Goal: Understand process/instructions

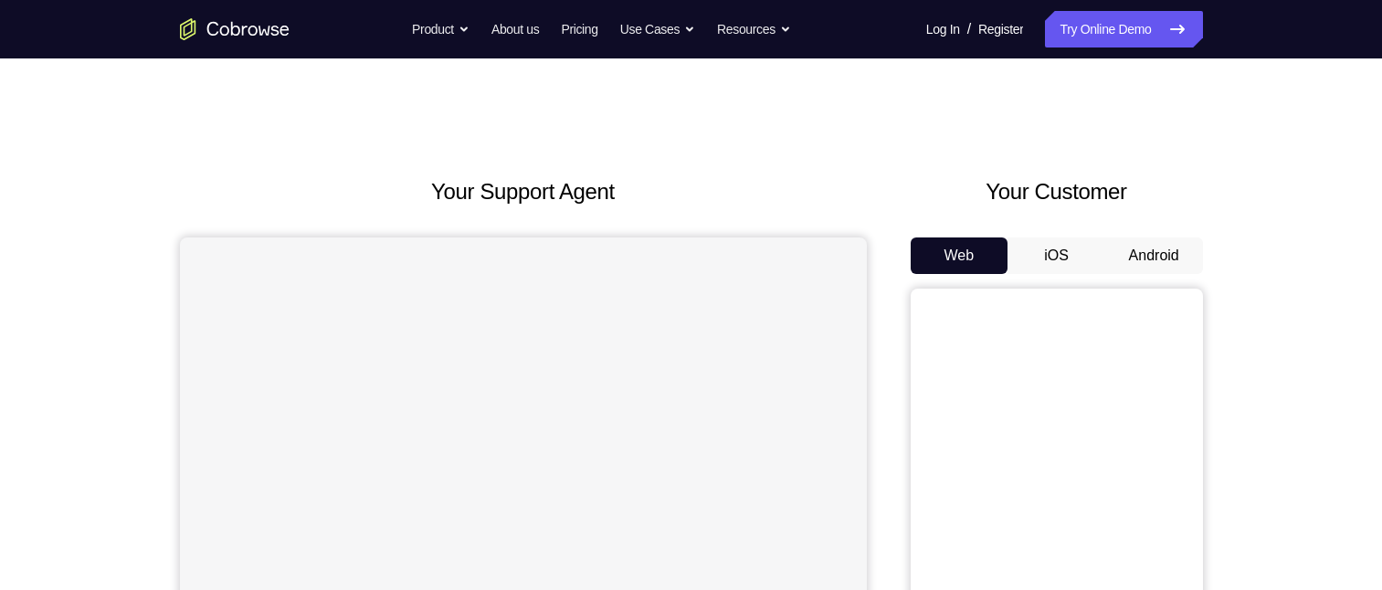
click at [1133, 263] on button "Android" at bounding box center [1155, 256] width 98 height 37
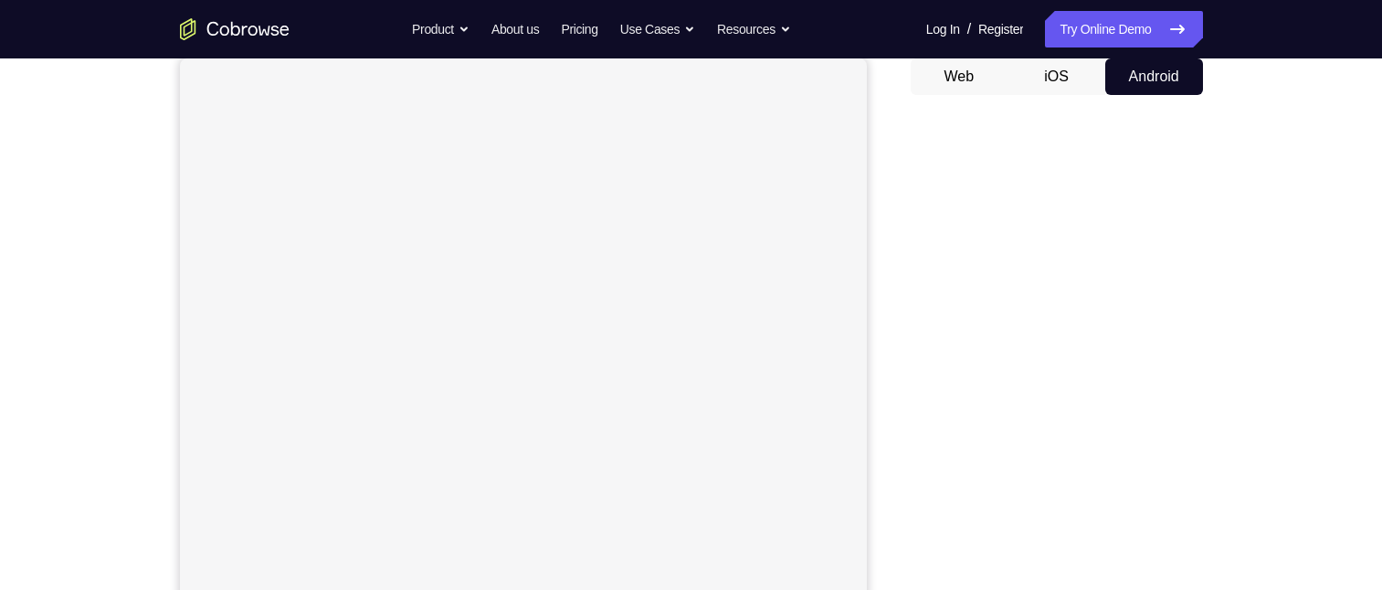
scroll to position [183, 0]
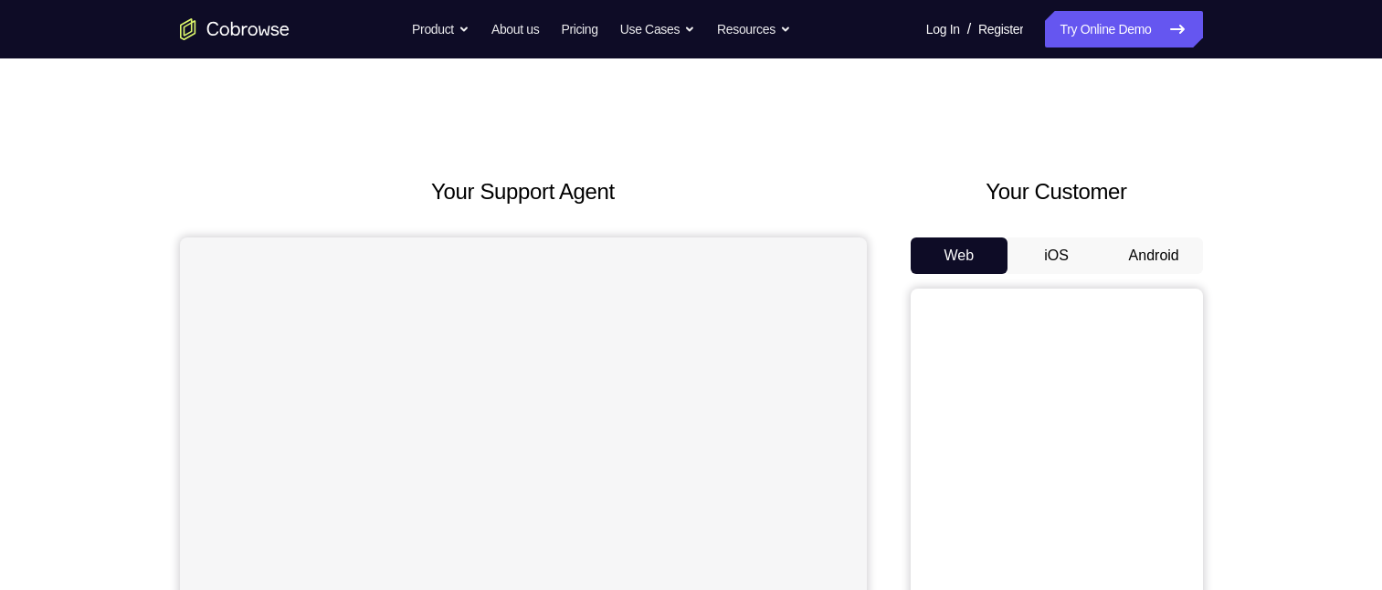
click at [1130, 259] on button "Android" at bounding box center [1155, 256] width 98 height 37
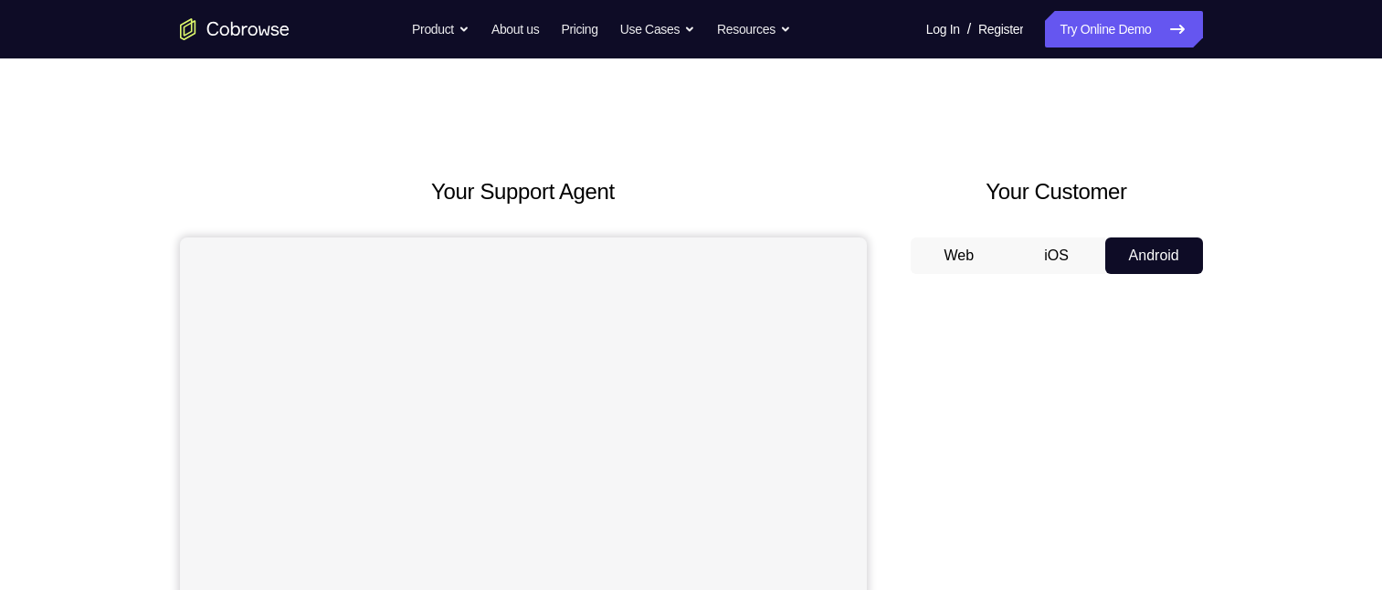
scroll to position [183, 0]
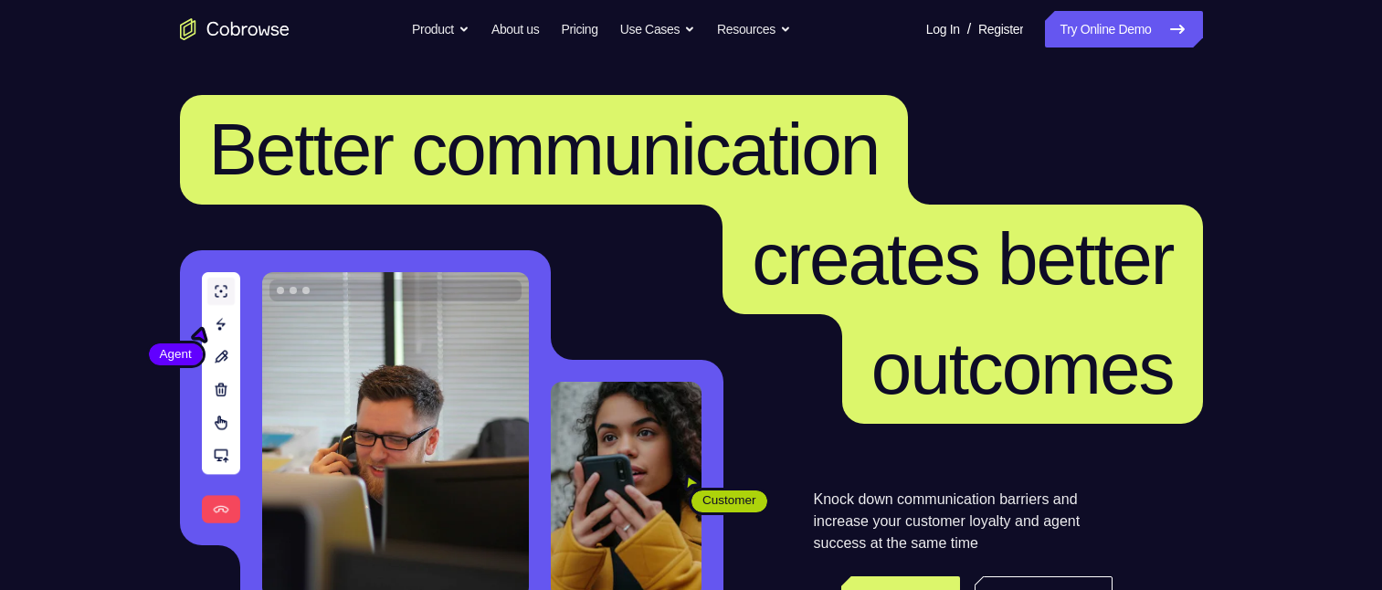
scroll to position [274, 0]
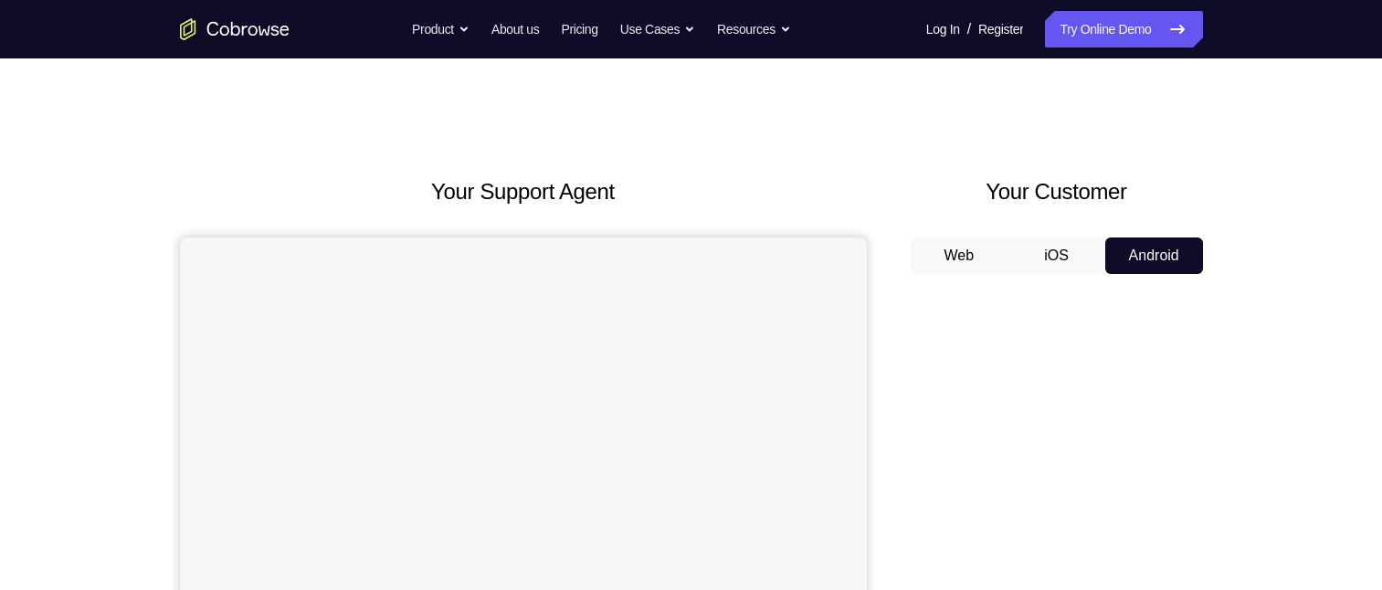
click at [1141, 238] on button "Android" at bounding box center [1155, 256] width 98 height 37
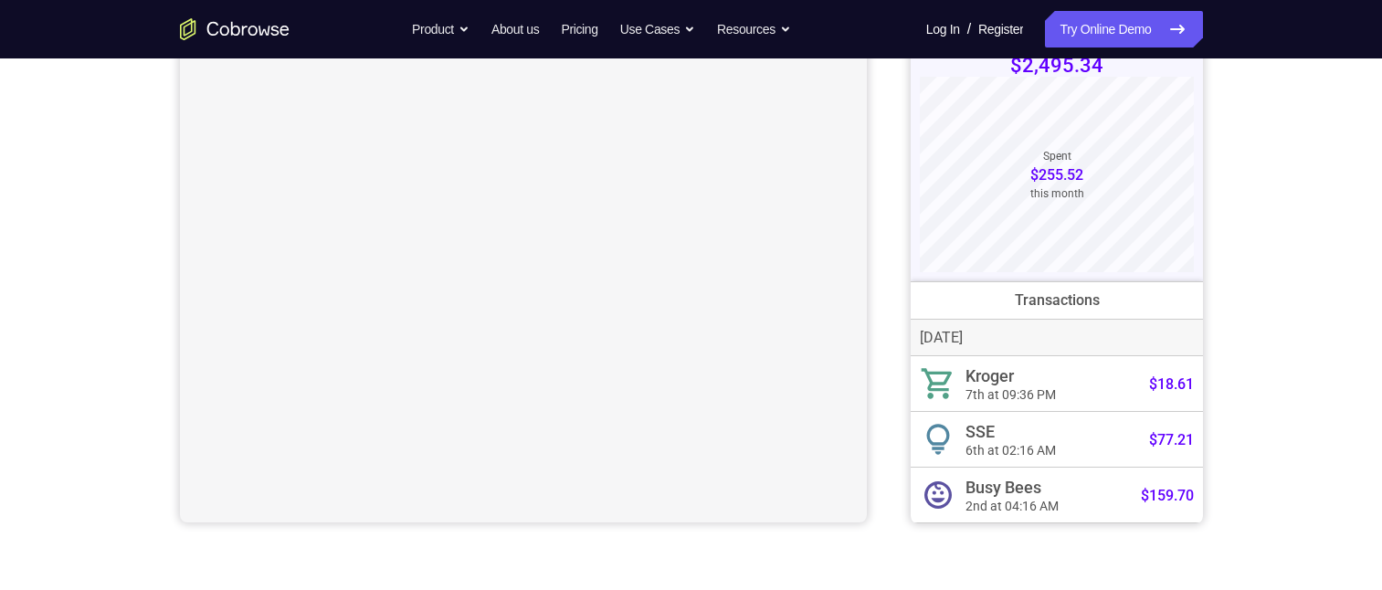
scroll to position [144, 0]
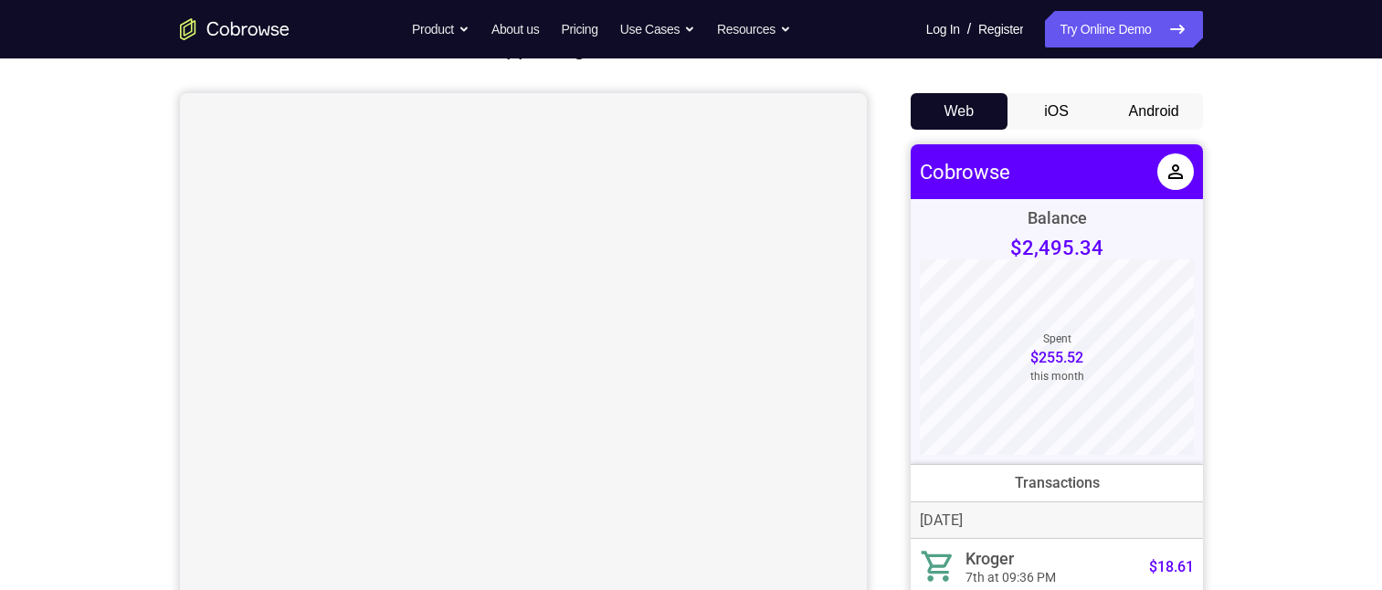
click at [1159, 101] on button "Android" at bounding box center [1155, 111] width 98 height 37
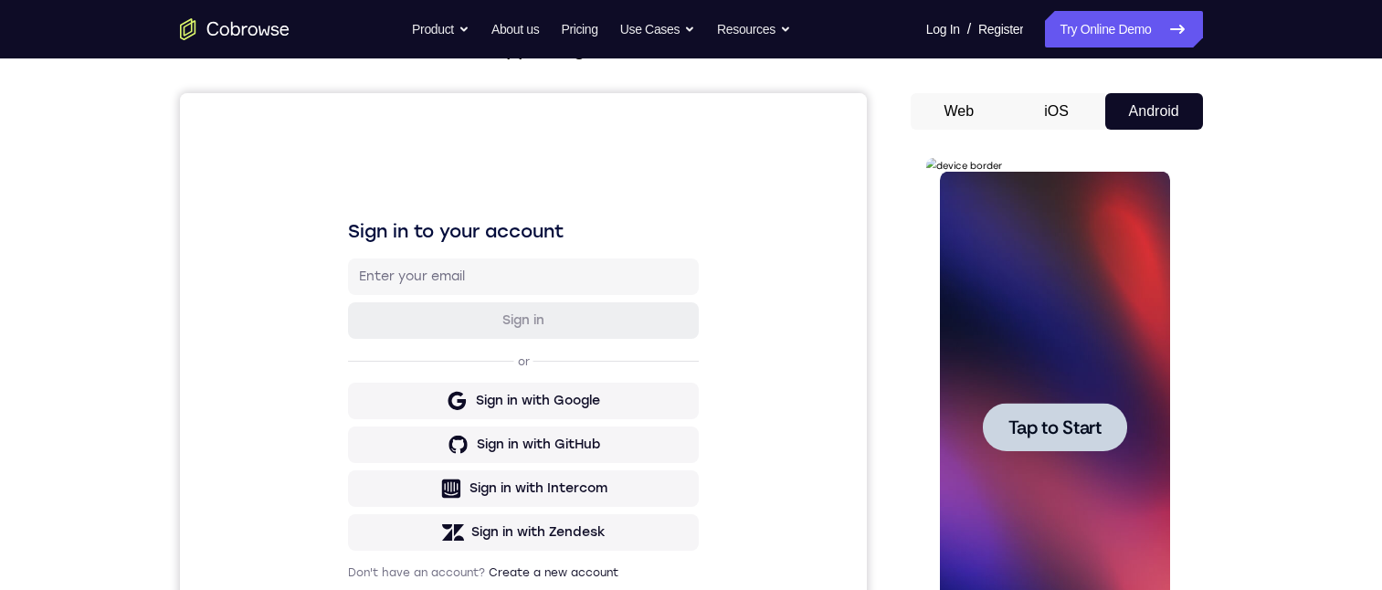
scroll to position [0, 0]
click at [1082, 441] on div at bounding box center [1055, 427] width 144 height 48
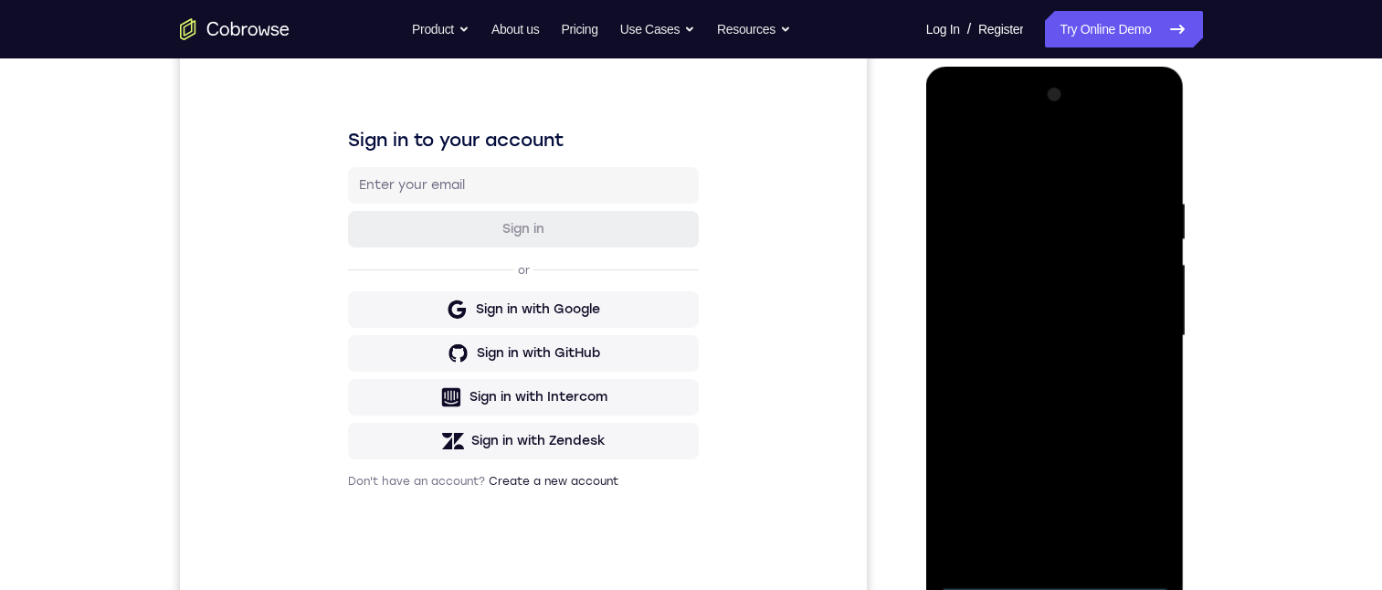
scroll to position [327, 0]
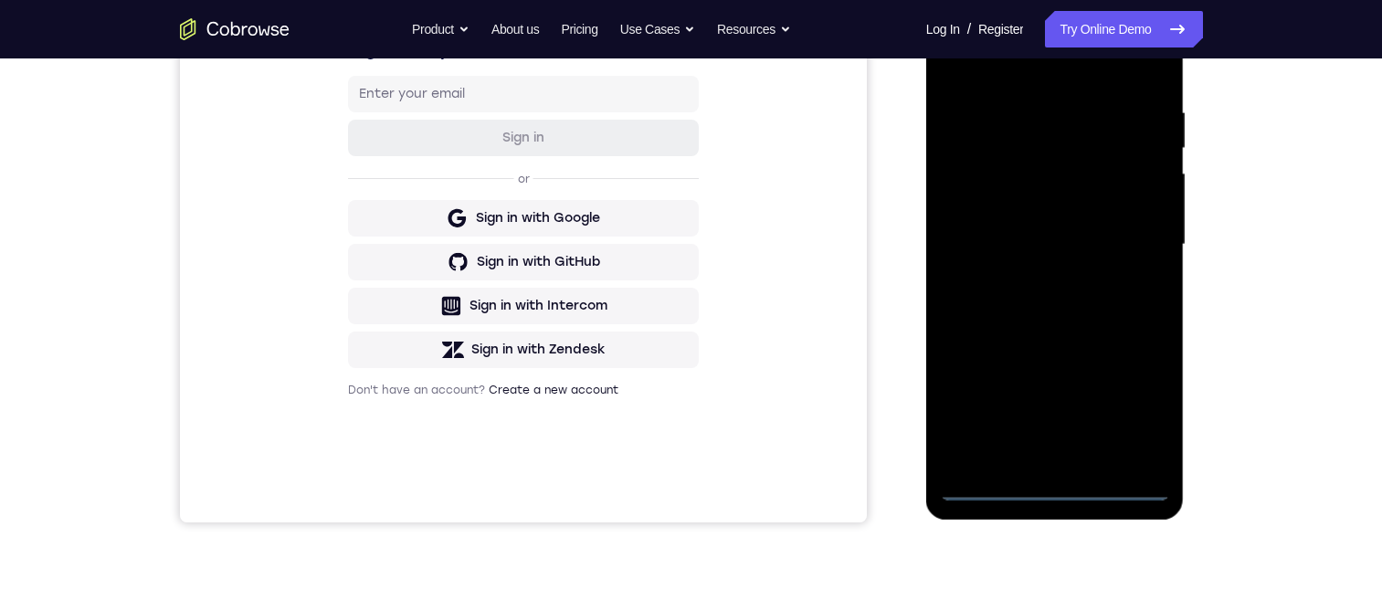
click at [1051, 483] on div at bounding box center [1055, 245] width 230 height 512
click at [1138, 399] on div at bounding box center [1055, 245] width 230 height 512
click at [1022, 80] on div at bounding box center [1055, 245] width 230 height 512
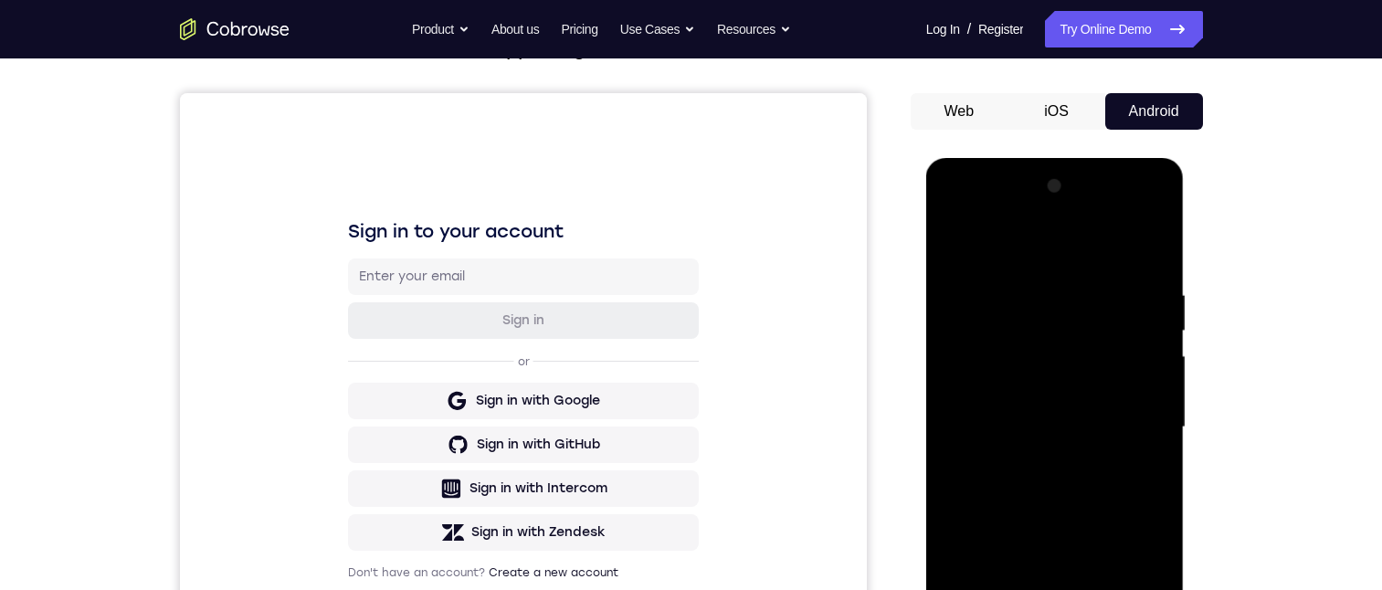
click at [1059, 319] on div at bounding box center [1055, 428] width 230 height 512
click at [1049, 589] on div at bounding box center [1055, 428] width 230 height 512
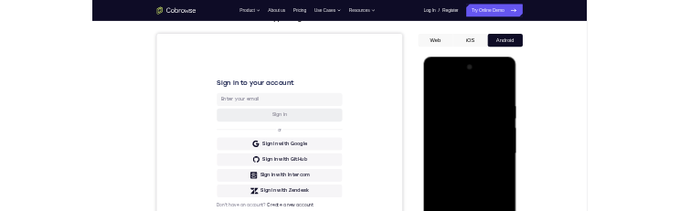
scroll to position [236, 0]
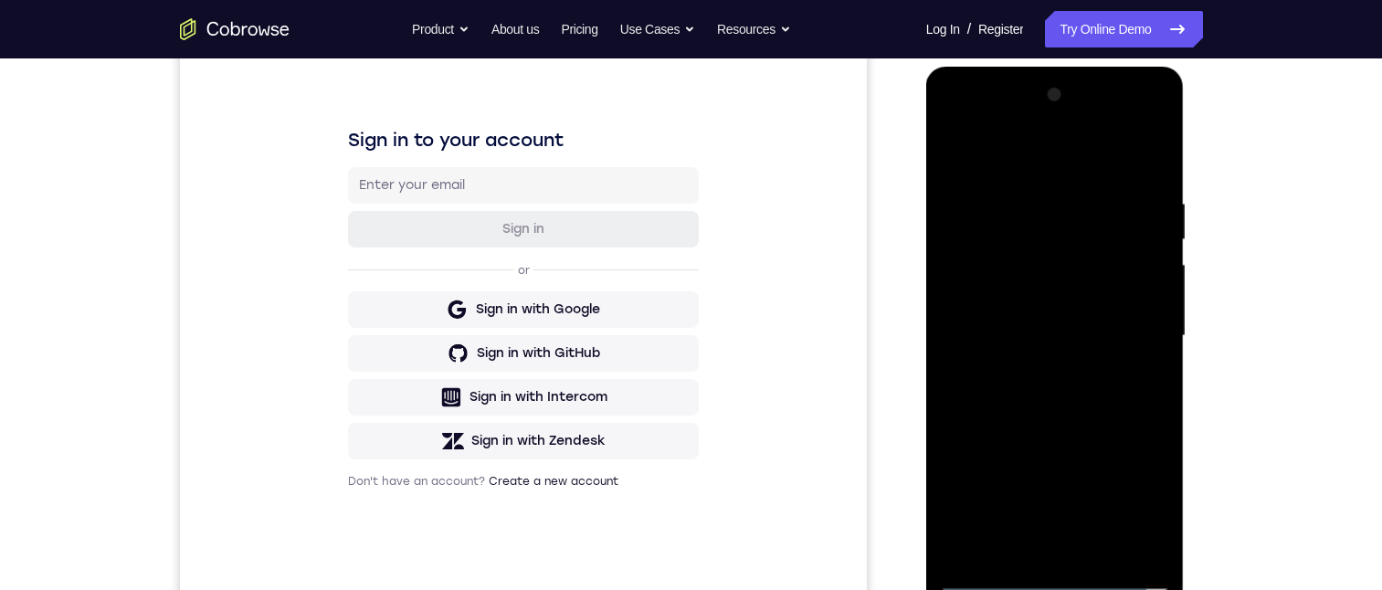
click at [1051, 287] on div at bounding box center [1055, 336] width 230 height 512
click at [1131, 276] on div at bounding box center [1055, 336] width 230 height 512
drag, startPoint x: 1086, startPoint y: 319, endPoint x: 1074, endPoint y: 197, distance: 122.2
click at [1074, 213] on div at bounding box center [1055, 336] width 230 height 512
drag, startPoint x: 1093, startPoint y: 326, endPoint x: 1064, endPoint y: 155, distance: 173.2
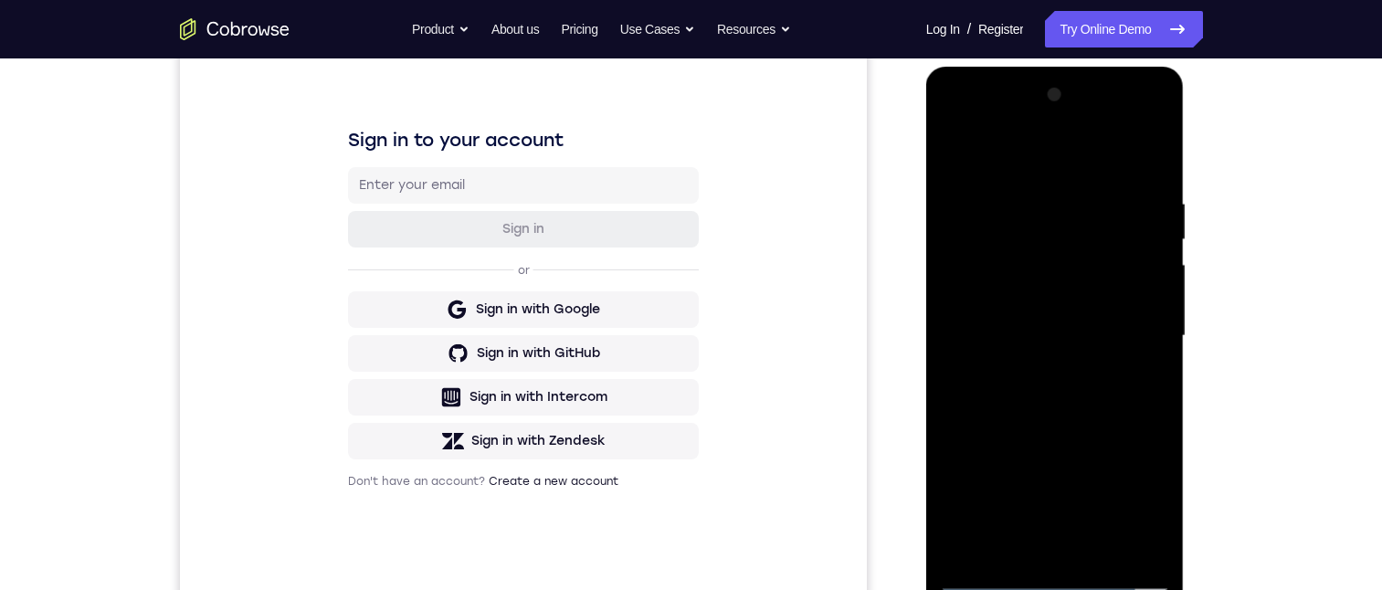
click at [1065, 162] on div at bounding box center [1055, 336] width 230 height 512
drag, startPoint x: 1118, startPoint y: 311, endPoint x: 1096, endPoint y: 504, distance: 194.9
click at [1096, 505] on div at bounding box center [1055, 336] width 230 height 512
drag, startPoint x: 1122, startPoint y: 180, endPoint x: 1829, endPoint y: 504, distance: 778.0
click at [1122, 180] on div at bounding box center [1055, 336] width 230 height 512
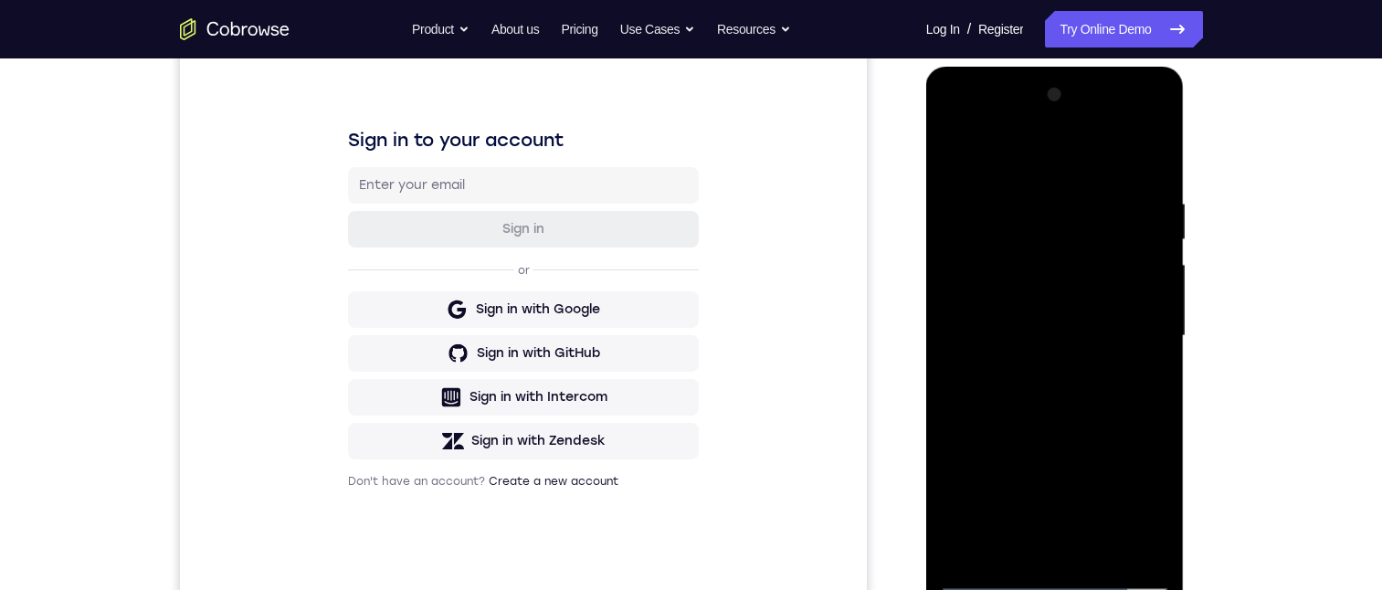
drag, startPoint x: 1607, startPoint y: 509, endPoint x: 1088, endPoint y: 187, distance: 610.5
click at [1089, 188] on div at bounding box center [1055, 336] width 230 height 512
click at [1119, 257] on div at bounding box center [1055, 336] width 230 height 512
click at [990, 581] on div at bounding box center [1055, 336] width 230 height 512
click at [1150, 546] on div at bounding box center [1055, 336] width 230 height 512
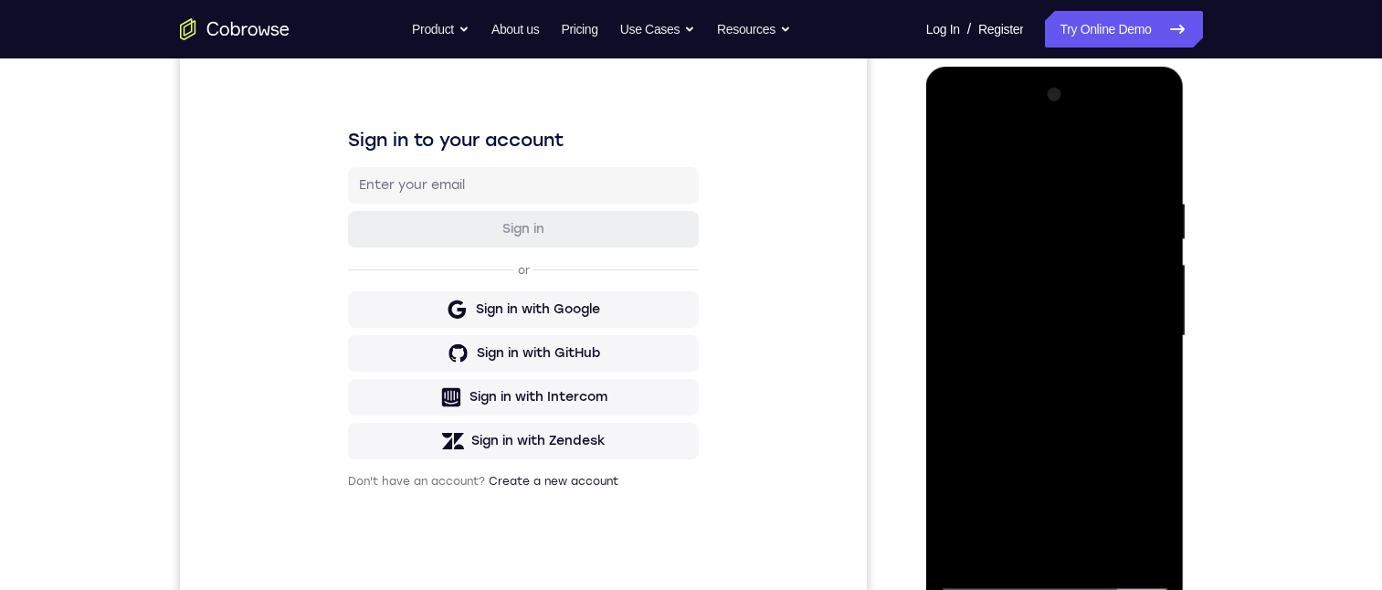
drag, startPoint x: 1071, startPoint y: 462, endPoint x: 1074, endPoint y: 392, distance: 70.4
click at [1063, 407] on div at bounding box center [1055, 336] width 230 height 512
drag, startPoint x: 1118, startPoint y: 204, endPoint x: 1108, endPoint y: 213, distance: 13.6
click at [1118, 204] on div at bounding box center [1055, 336] width 230 height 512
click at [1121, 369] on div at bounding box center [1055, 336] width 230 height 512
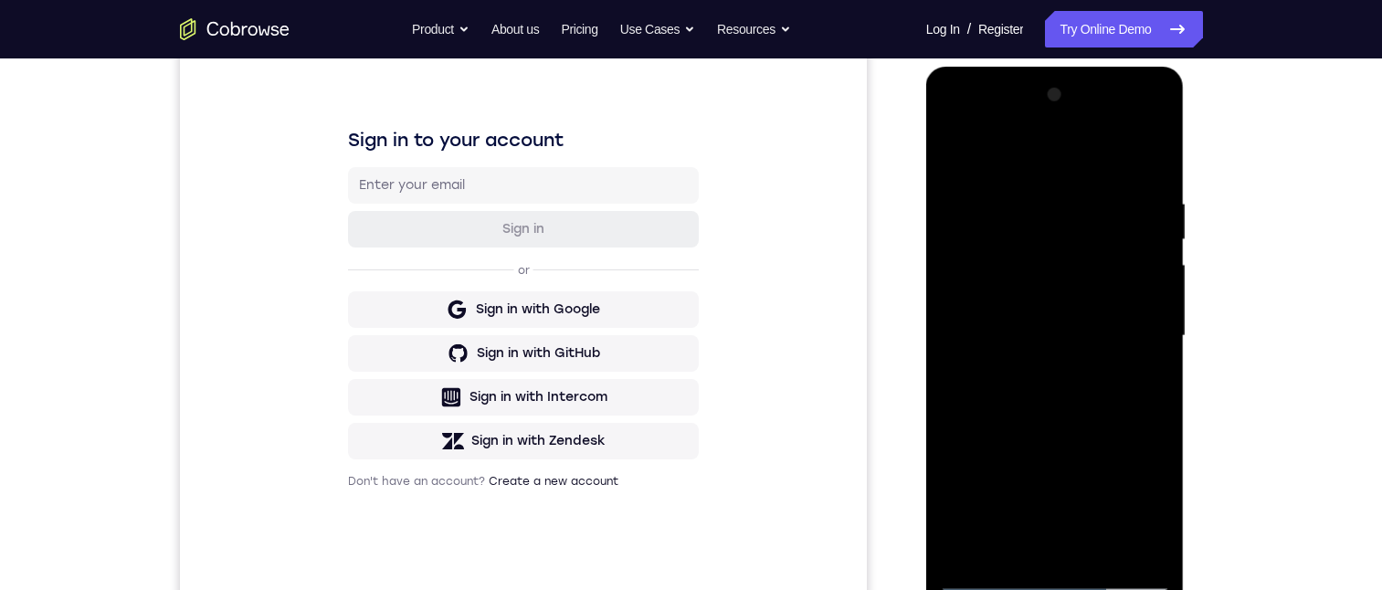
drag, startPoint x: 1062, startPoint y: 379, endPoint x: 1078, endPoint y: 216, distance: 164.4
click at [1078, 216] on div at bounding box center [1055, 336] width 230 height 512
drag, startPoint x: 1042, startPoint y: 351, endPoint x: 1082, endPoint y: 143, distance: 211.1
click at [1080, 148] on div at bounding box center [1055, 336] width 230 height 512
click at [1089, 386] on div at bounding box center [1055, 336] width 230 height 512
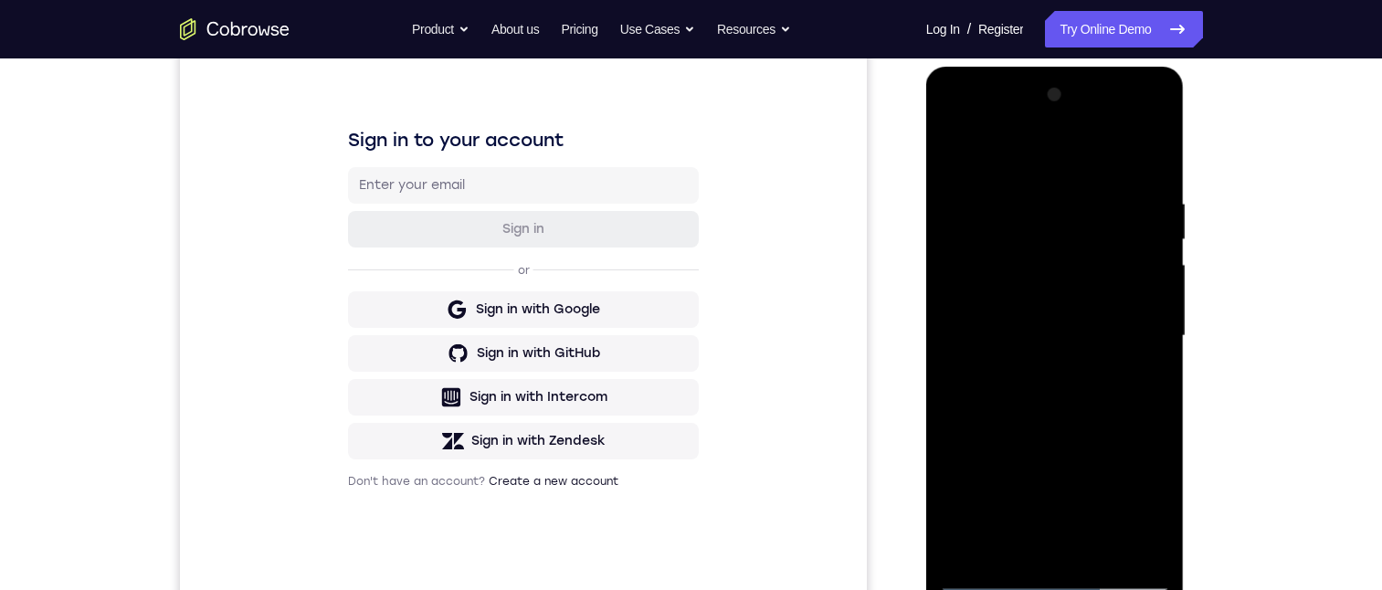
click at [1153, 162] on div at bounding box center [1055, 336] width 230 height 512
click at [1124, 462] on div at bounding box center [1055, 336] width 230 height 512
click at [1056, 483] on div at bounding box center [1055, 336] width 230 height 512
click at [983, 575] on div at bounding box center [1055, 336] width 230 height 512
click at [983, 570] on div at bounding box center [1055, 336] width 230 height 512
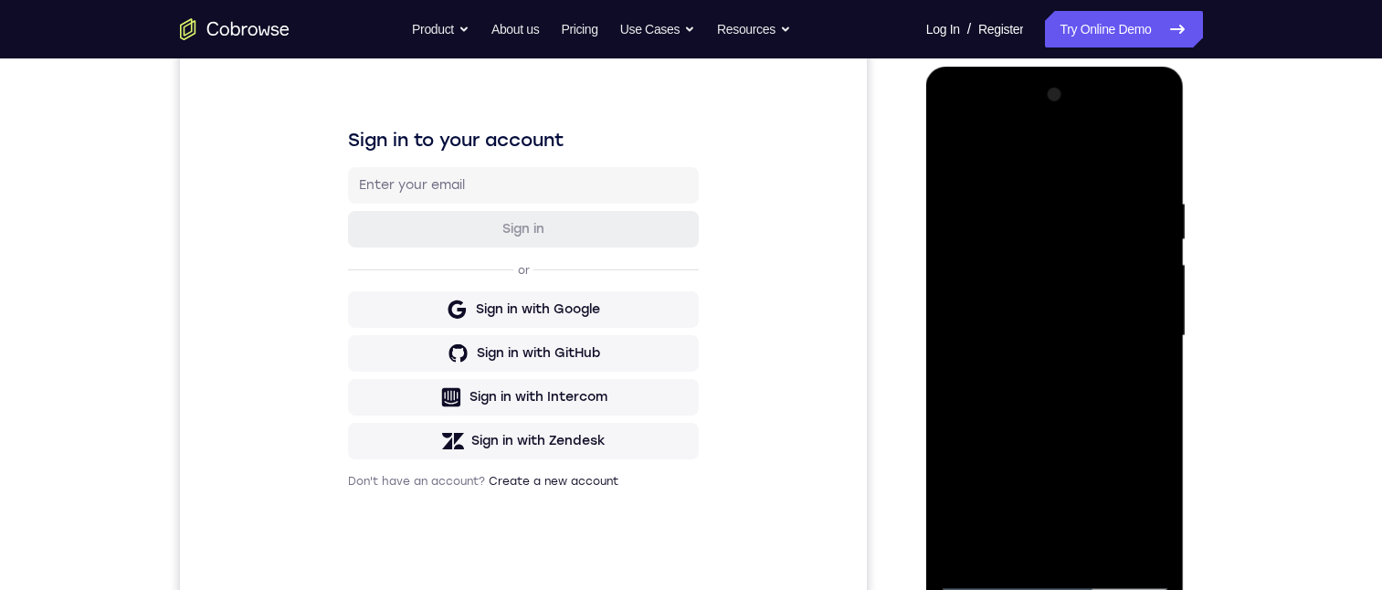
click at [992, 578] on div at bounding box center [1055, 336] width 230 height 512
click at [994, 565] on div at bounding box center [1055, 336] width 230 height 512
click at [987, 587] on div at bounding box center [1055, 336] width 230 height 512
click at [987, 586] on div at bounding box center [1055, 336] width 230 height 512
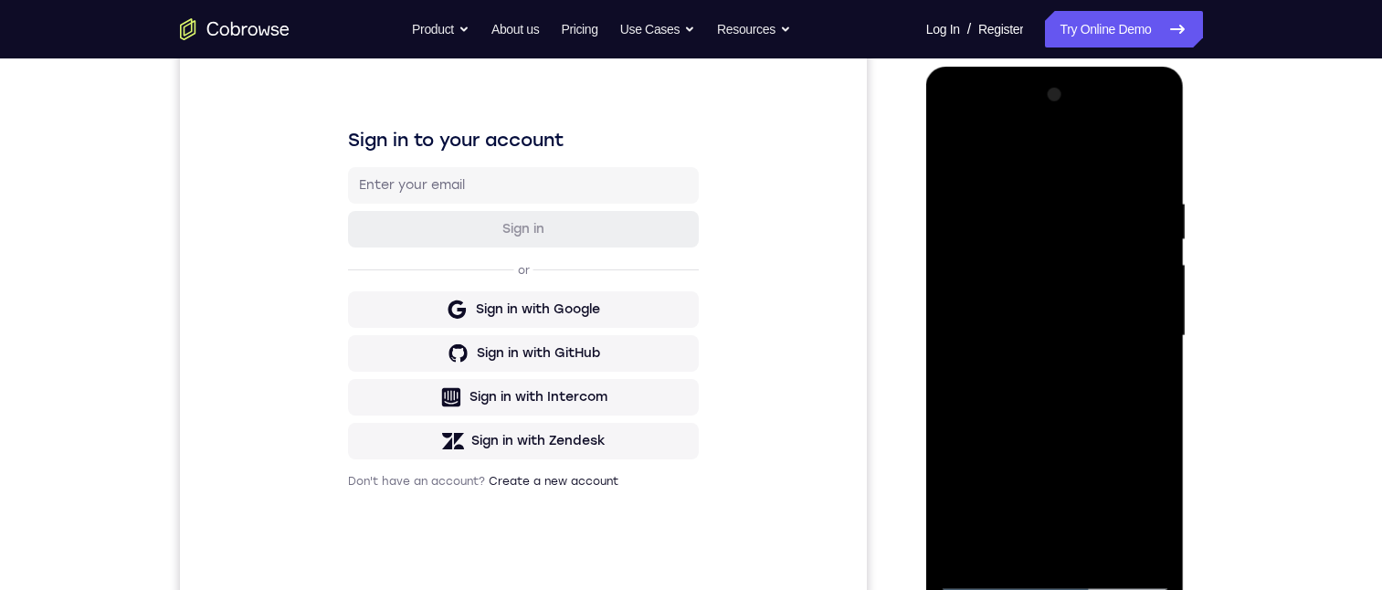
click at [987, 583] on div at bounding box center [1055, 336] width 230 height 512
click at [1071, 295] on div at bounding box center [1055, 336] width 230 height 512
click at [1051, 499] on div at bounding box center [1055, 336] width 230 height 512
drag, startPoint x: 1096, startPoint y: 312, endPoint x: 1053, endPoint y: 361, distance: 65.4
click at [1096, 182] on div at bounding box center [1055, 336] width 230 height 512
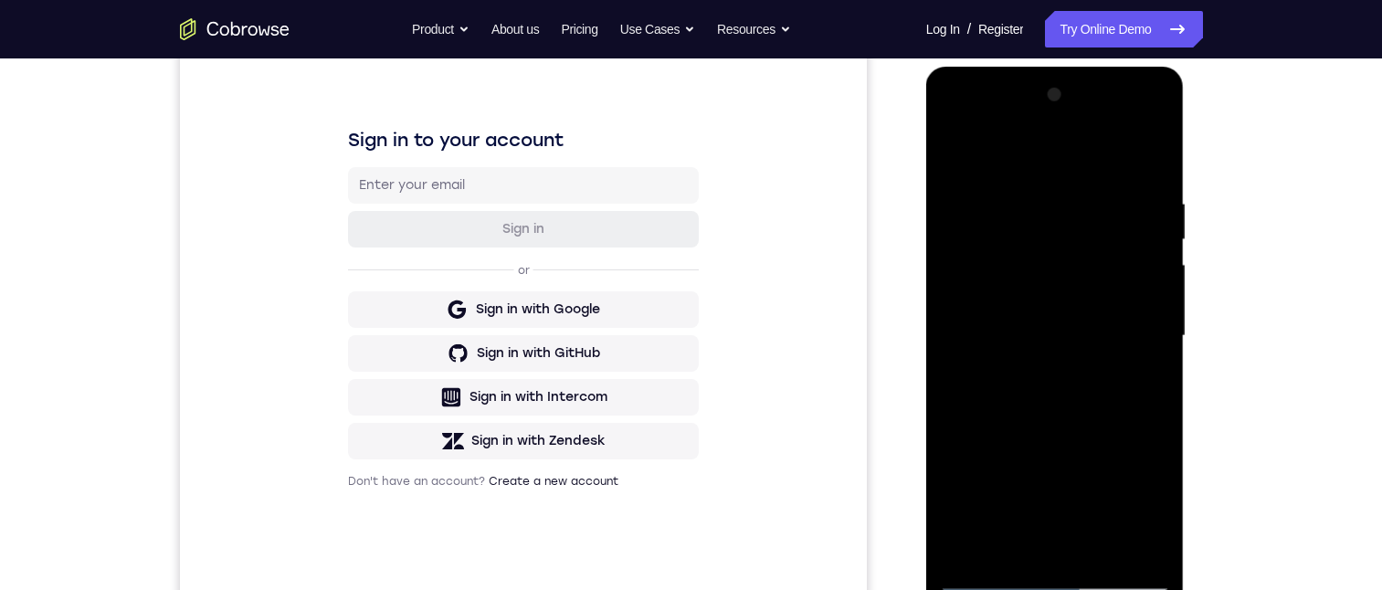
click at [1026, 385] on div at bounding box center [1055, 336] width 230 height 512
click at [1055, 388] on div at bounding box center [1055, 336] width 230 height 512
click at [1057, 278] on div at bounding box center [1055, 336] width 230 height 512
click at [995, 580] on div at bounding box center [1055, 336] width 230 height 512
click at [994, 571] on div at bounding box center [1055, 336] width 230 height 512
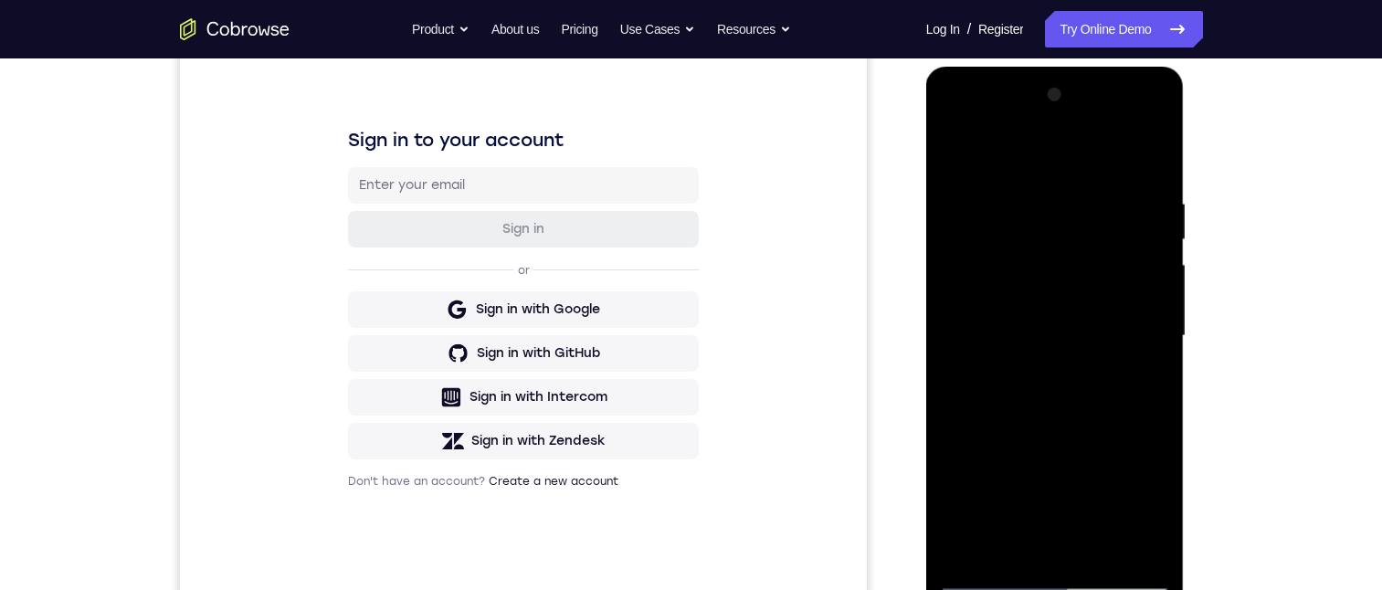
click at [994, 571] on div at bounding box center [1055, 336] width 230 height 512
click at [995, 566] on div at bounding box center [1055, 336] width 230 height 512
click at [995, 564] on div at bounding box center [1055, 336] width 230 height 512
click at [974, 585] on div at bounding box center [1055, 336] width 230 height 512
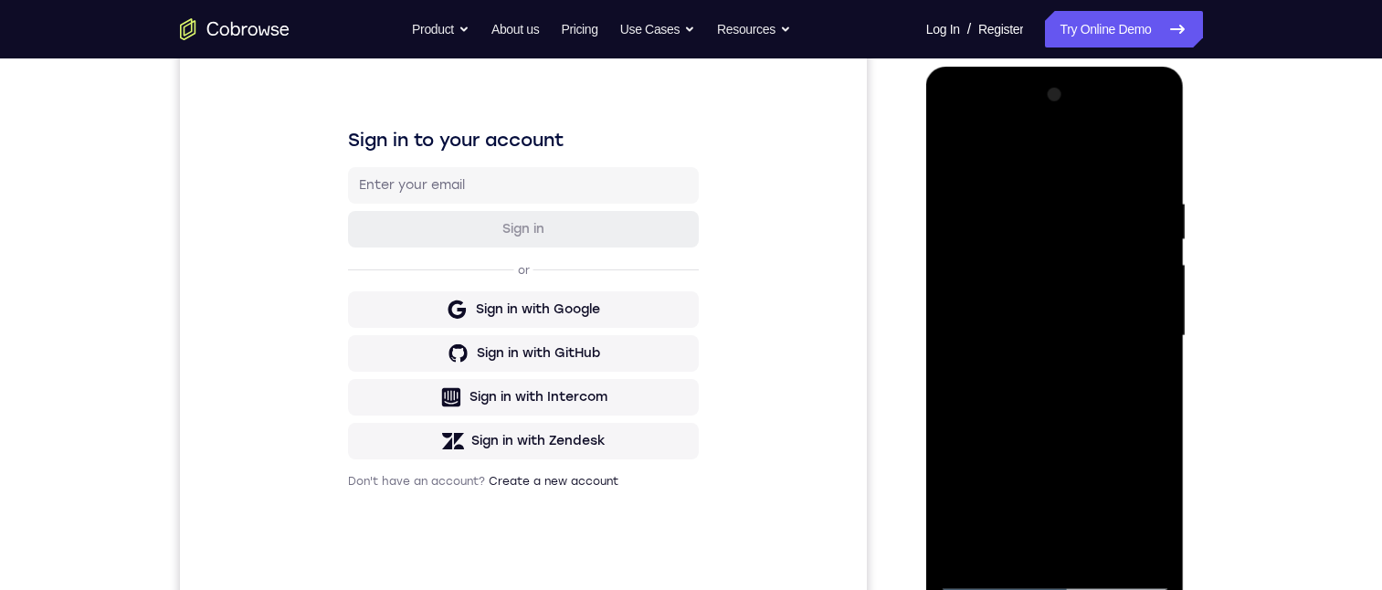
click at [978, 580] on div at bounding box center [1055, 336] width 230 height 512
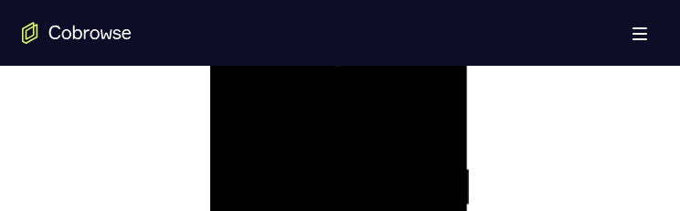
scroll to position [1058, 0]
drag, startPoint x: 374, startPoint y: 108, endPoint x: 684, endPoint y: 57, distance: 314.8
click at [374, 108] on div at bounding box center [338, 210] width 230 height 512
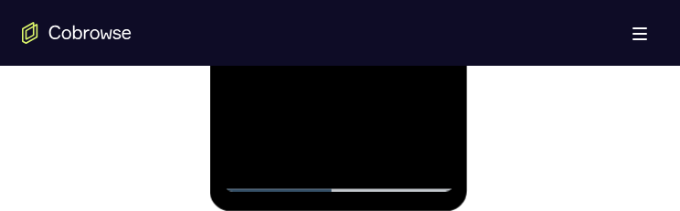
drag, startPoint x: 361, startPoint y: 37, endPoint x: 357, endPoint y: 69, distance: 31.3
drag, startPoint x: 351, startPoint y: 114, endPoint x: 349, endPoint y: 68, distance: 46.6
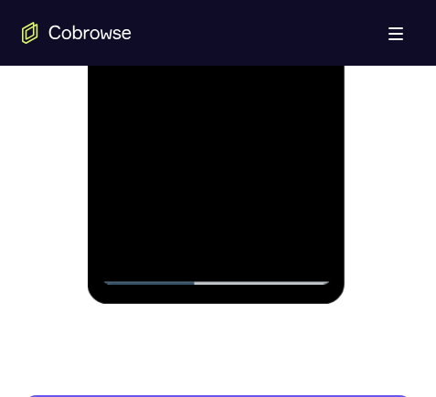
scroll to position [1138, 0]
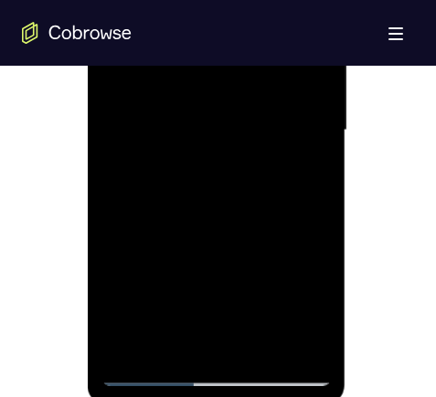
click at [157, 366] on div at bounding box center [216, 131] width 230 height 512
click at [150, 376] on div at bounding box center [216, 131] width 230 height 512
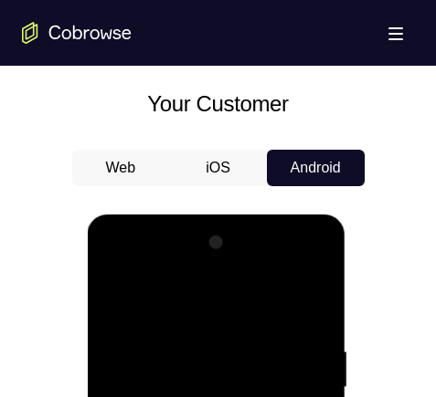
scroll to position [875, 0]
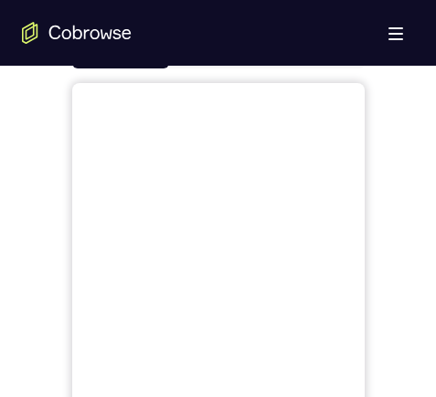
scroll to position [731, 0]
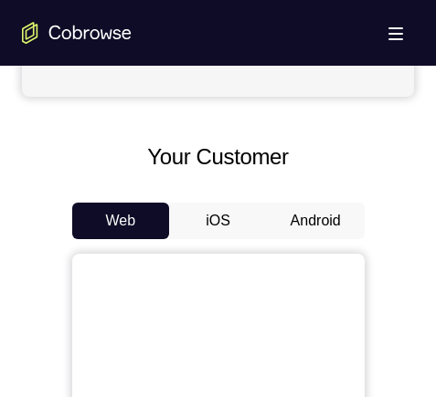
click at [313, 217] on button "Android" at bounding box center [316, 221] width 98 height 37
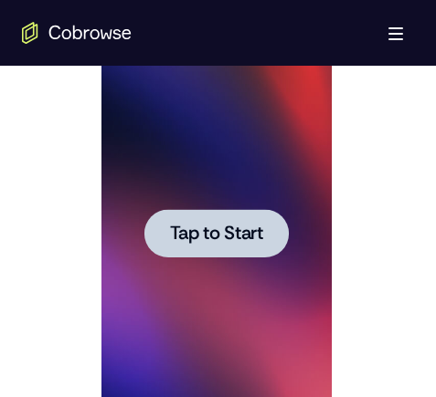
scroll to position [1096, 0]
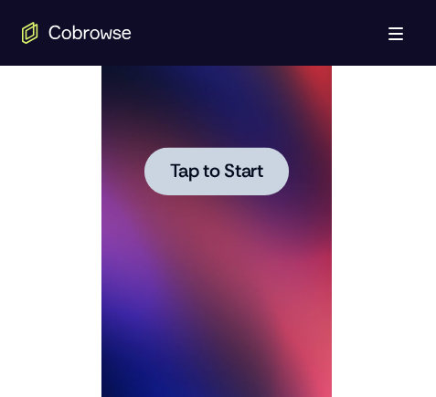
click at [228, 172] on span "Tap to Start" at bounding box center [216, 172] width 93 height 18
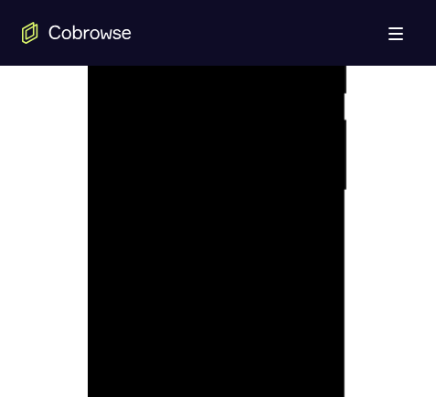
scroll to position [1188, 0]
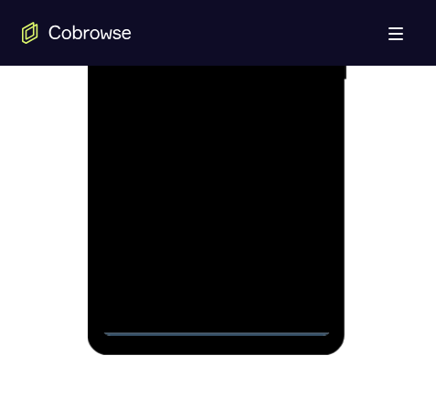
click at [212, 323] on div at bounding box center [216, 81] width 230 height 512
click at [212, 322] on div at bounding box center [216, 81] width 230 height 512
click at [216, 323] on div at bounding box center [216, 81] width 230 height 512
click at [217, 322] on div at bounding box center [216, 81] width 230 height 512
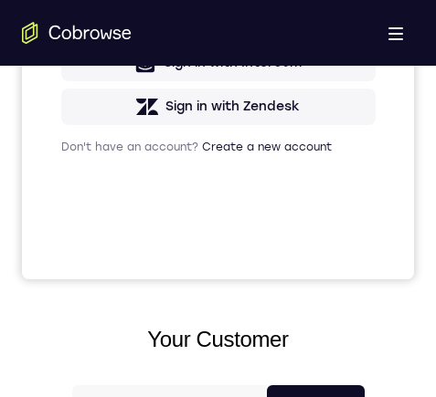
scroll to position [1462, 0]
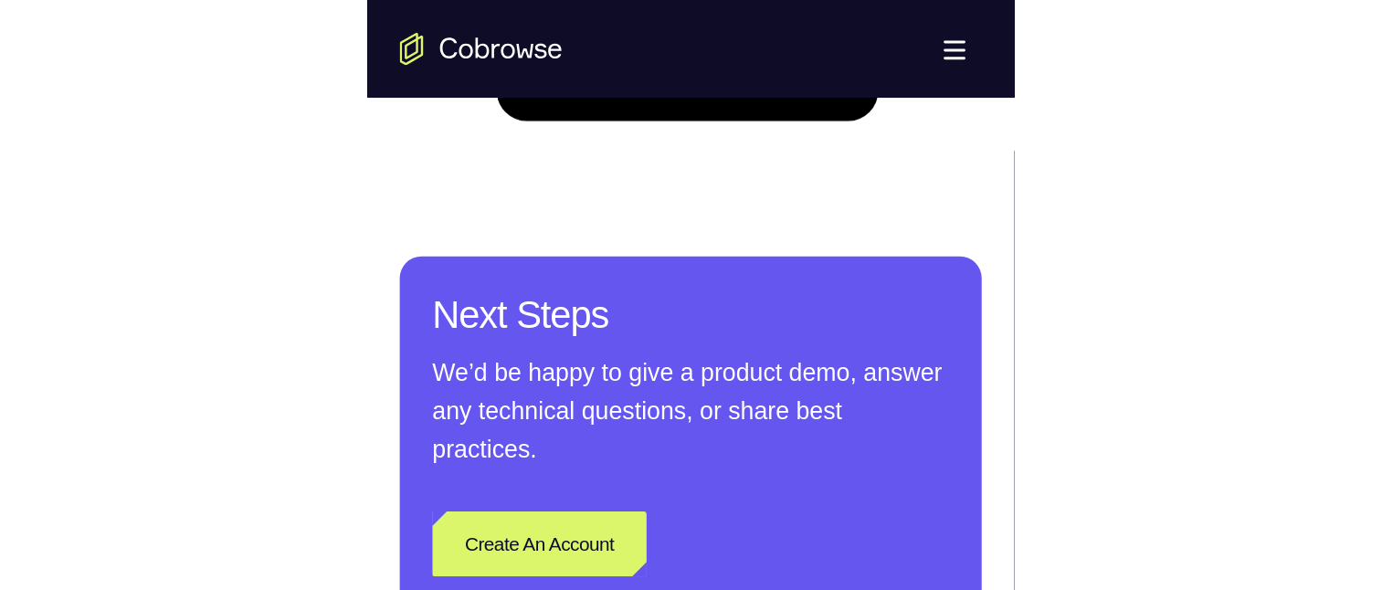
scroll to position [1188, 0]
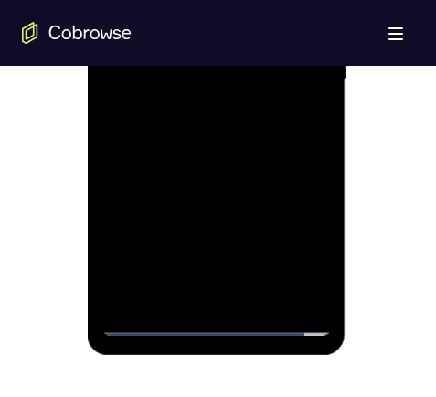
click at [291, 247] on div at bounding box center [216, 81] width 230 height 512
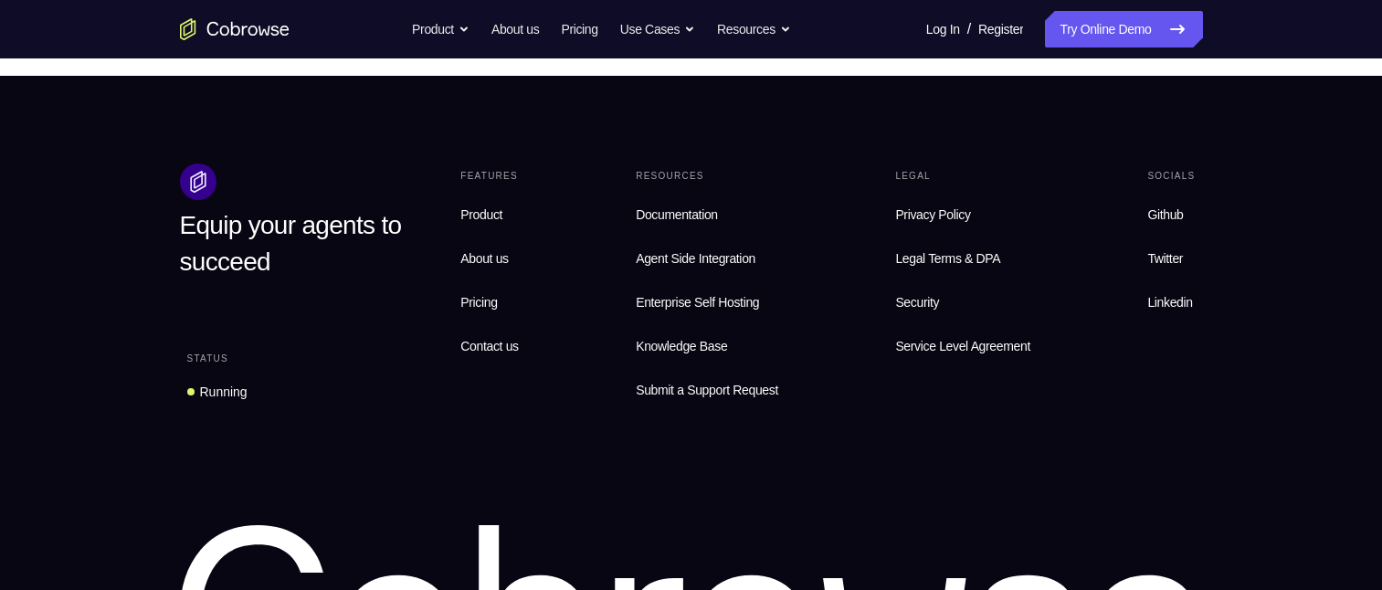
scroll to position [274, 0]
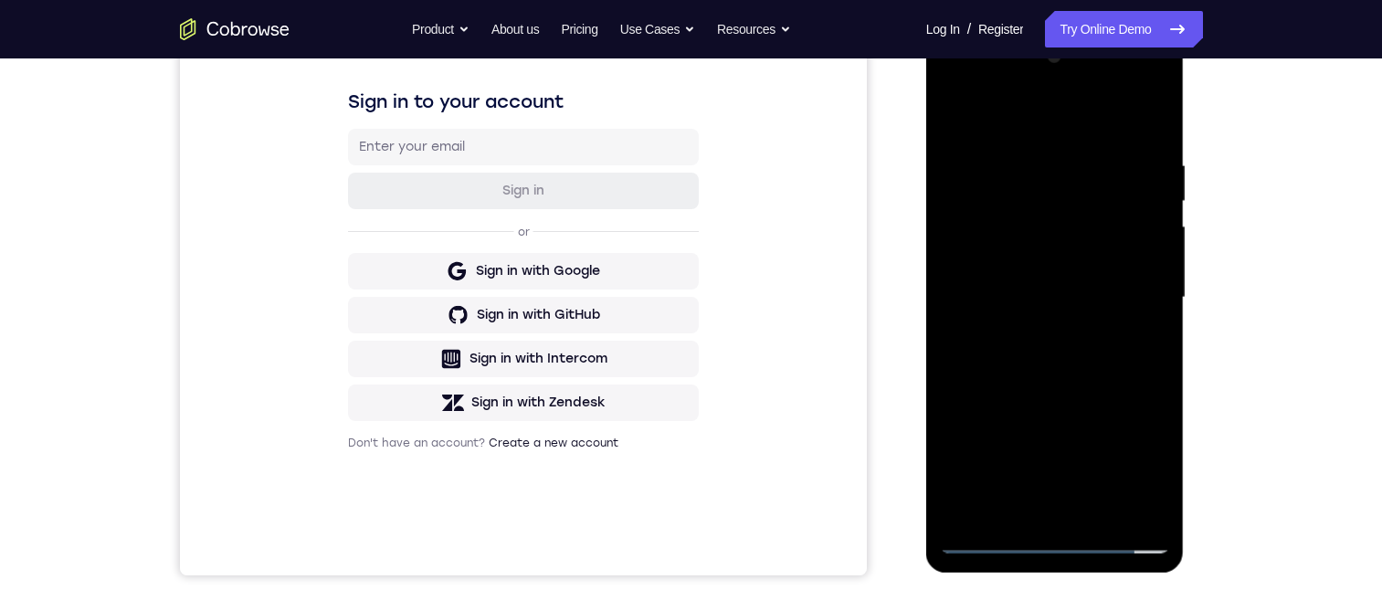
click at [435, 121] on div at bounding box center [1055, 298] width 230 height 512
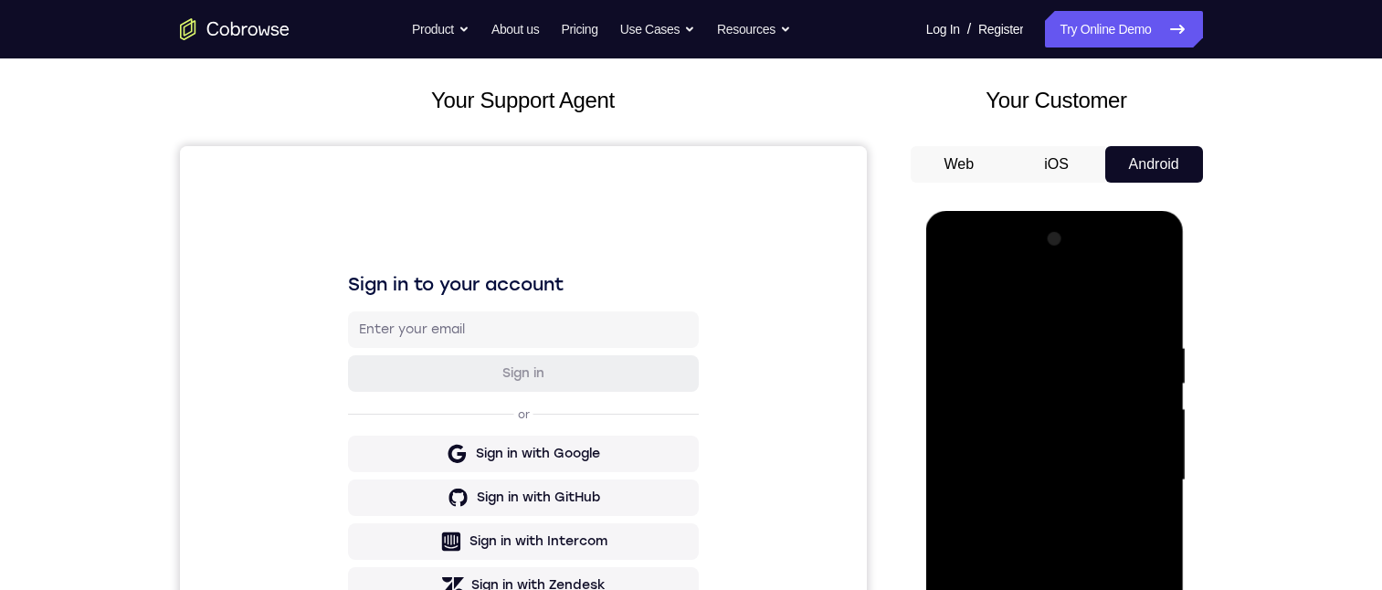
click at [435, 299] on div at bounding box center [1055, 481] width 230 height 512
click at [435, 389] on div at bounding box center [1055, 481] width 230 height 512
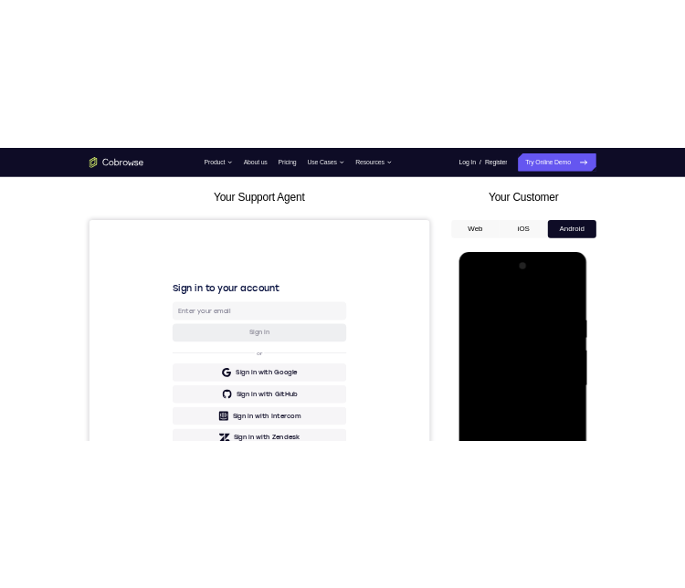
scroll to position [274, 0]
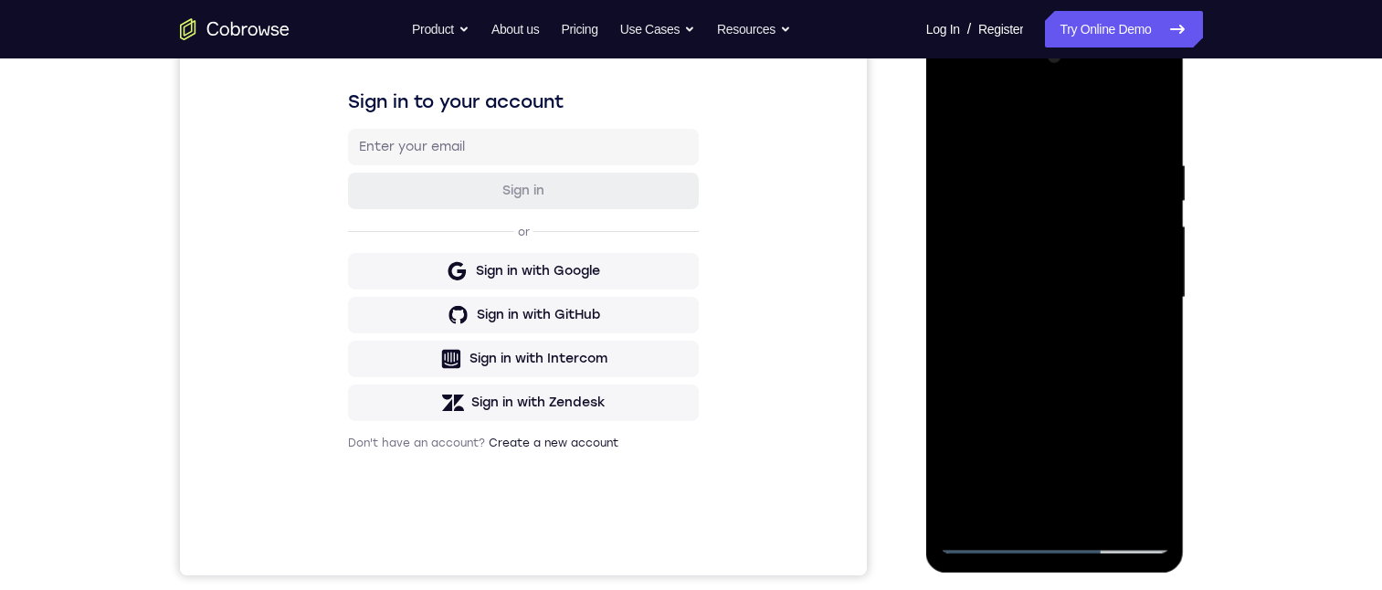
click at [435, 397] on div at bounding box center [1055, 298] width 230 height 512
click at [435, 112] on div at bounding box center [1055, 298] width 230 height 512
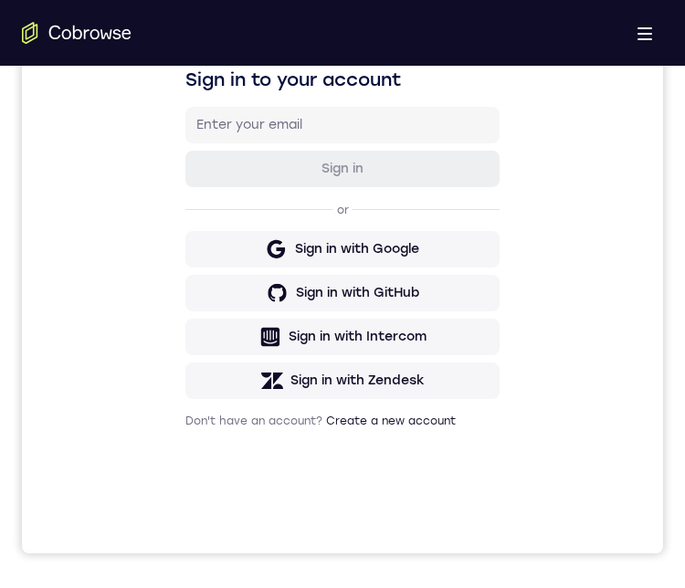
scroll to position [1096, 0]
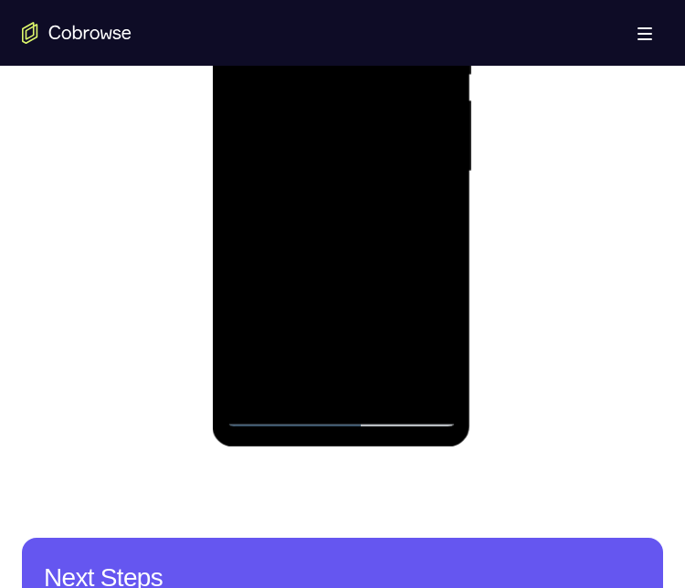
drag, startPoint x: 367, startPoint y: 131, endPoint x: 643, endPoint y: -12, distance: 310.6
click at [367, 131] on div at bounding box center [341, 172] width 230 height 512
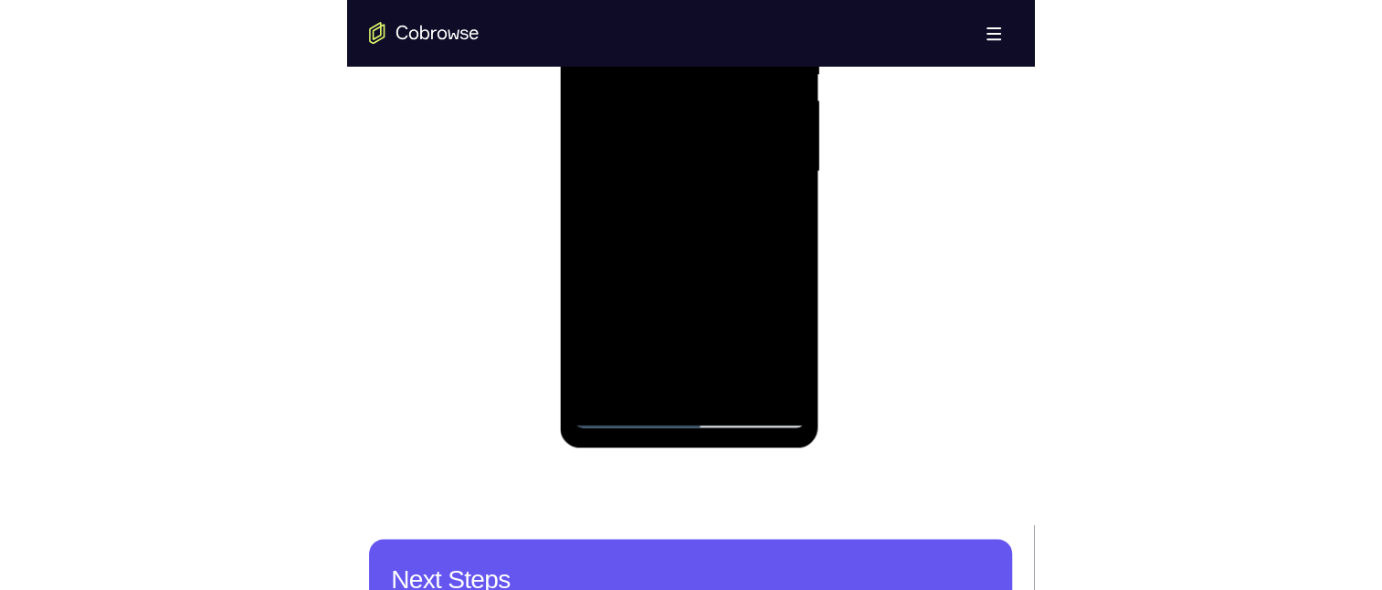
scroll to position [1005, 0]
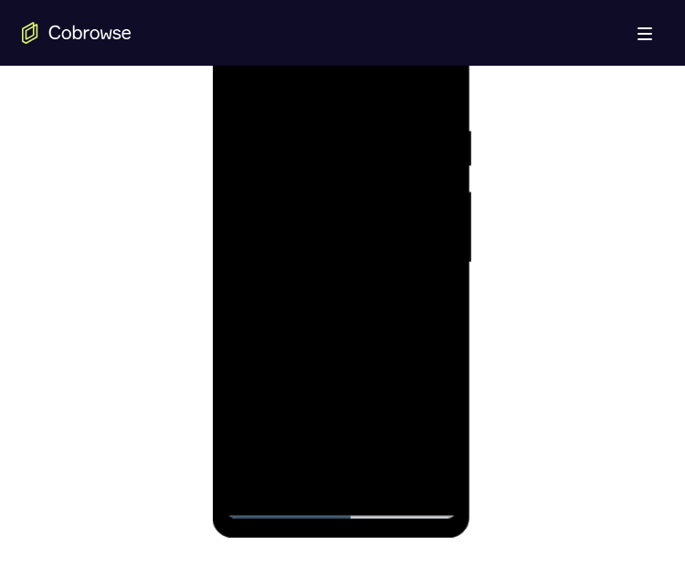
click at [337, 221] on div at bounding box center [341, 263] width 230 height 512
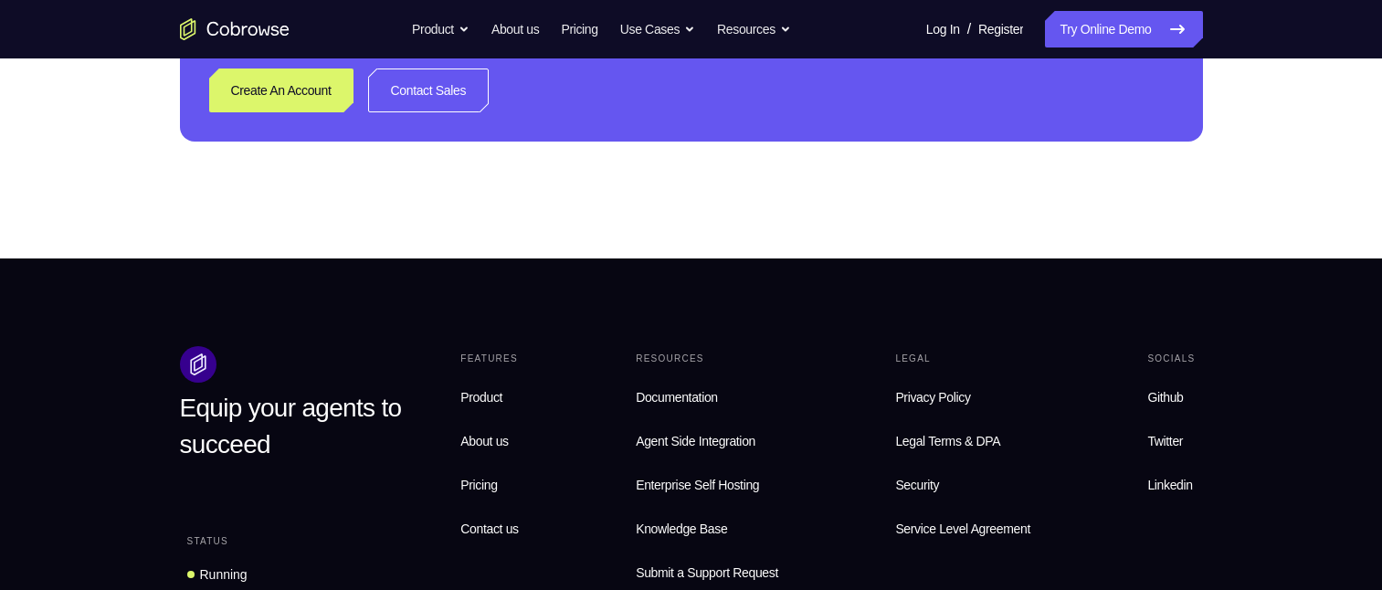
scroll to position [91, 0]
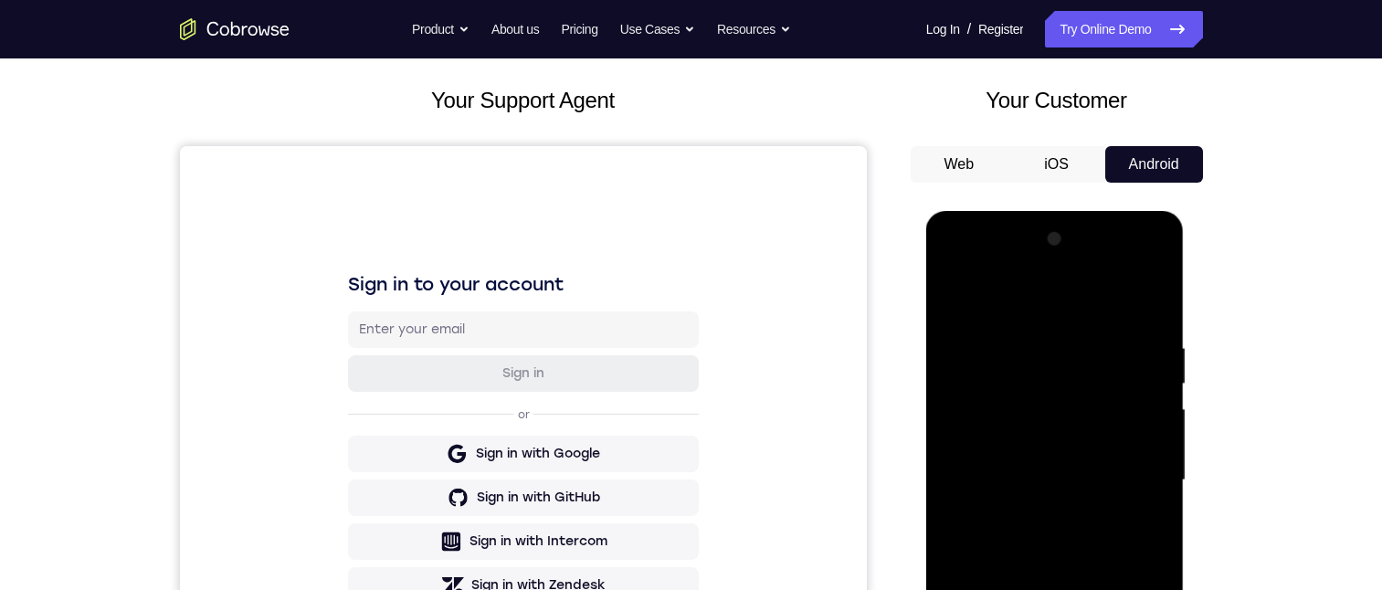
click at [435, 397] on div at bounding box center [1055, 481] width 230 height 512
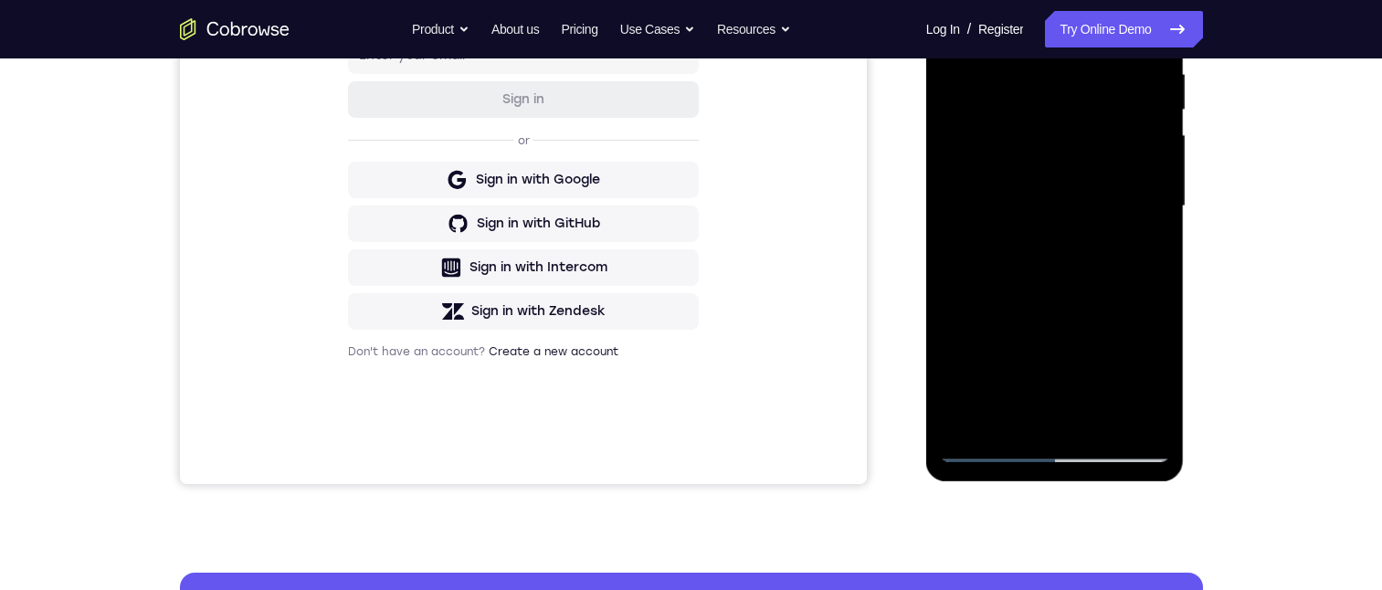
drag, startPoint x: 1022, startPoint y: 388, endPoint x: 1020, endPoint y: 277, distance: 111.5
click at [435, 277] on div at bounding box center [1055, 207] width 230 height 512
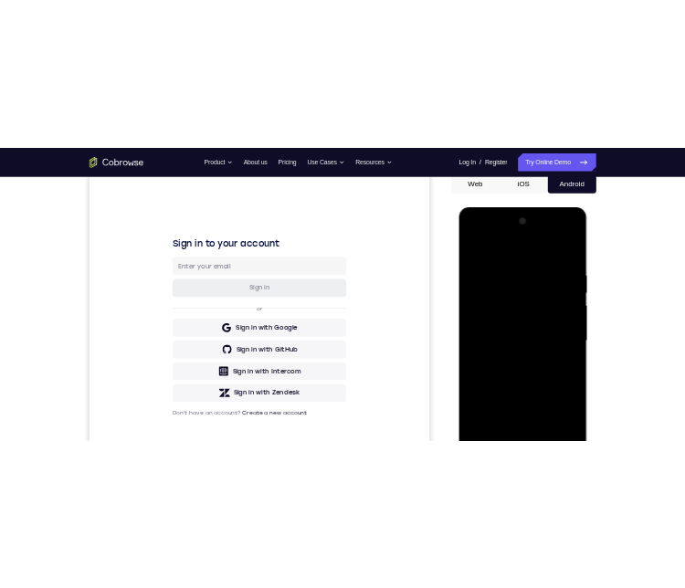
scroll to position [274, 0]
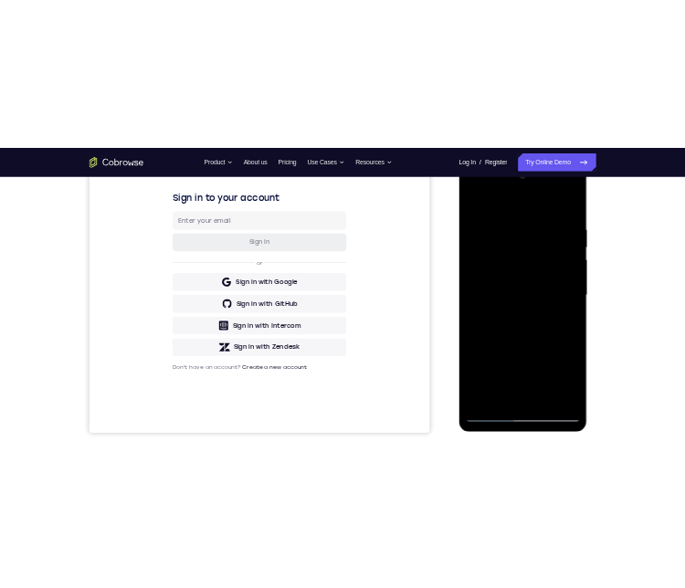
drag, startPoint x: 621, startPoint y: 428, endPoint x: 943, endPoint y: 418, distance: 321.8
click at [435, 397] on div at bounding box center [587, 431] width 230 height 512
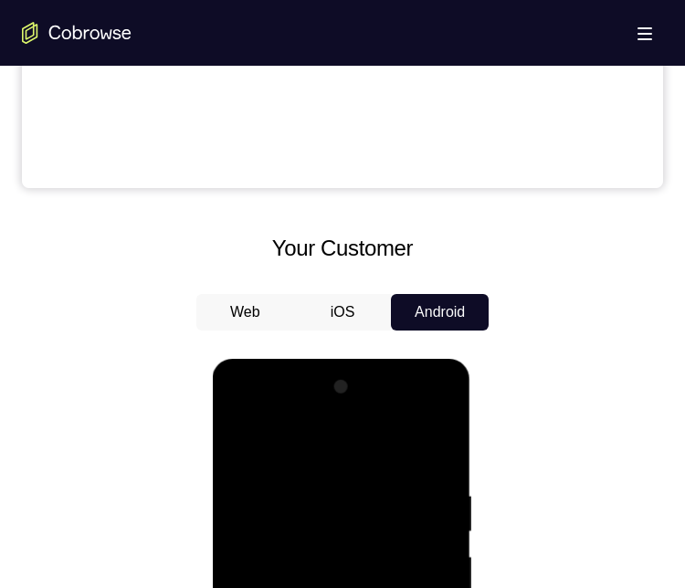
scroll to position [1096, 0]
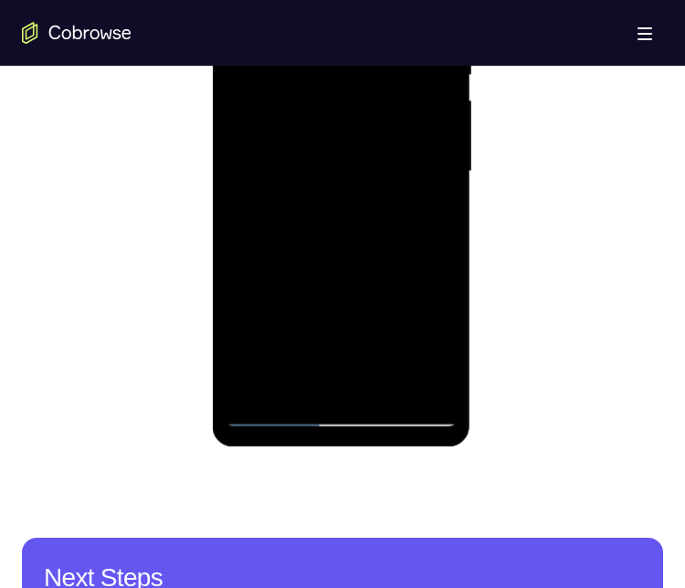
click at [361, 198] on div at bounding box center [341, 172] width 230 height 512
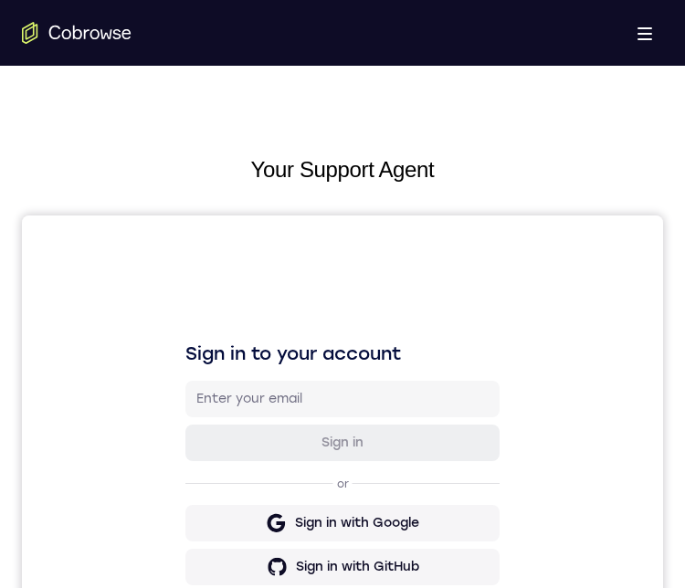
scroll to position [1005, 0]
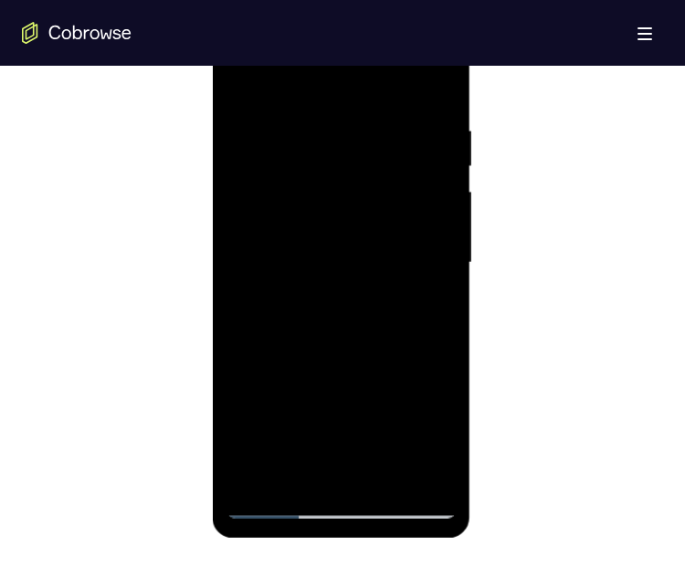
click at [415, 302] on div at bounding box center [341, 263] width 230 height 512
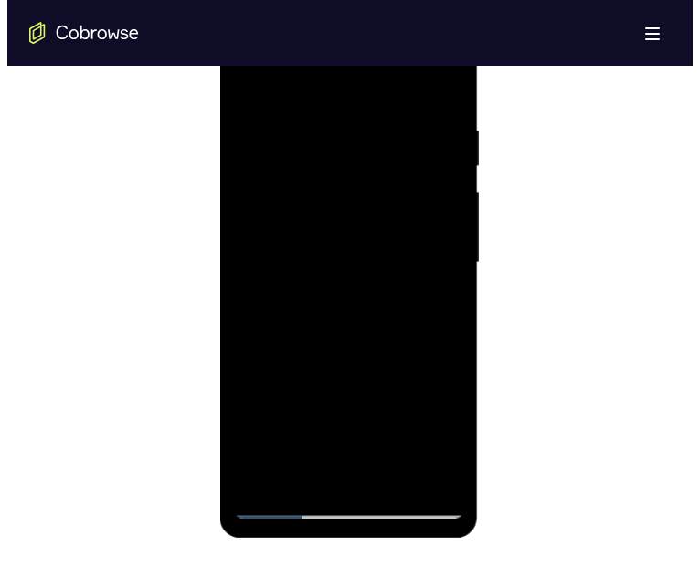
scroll to position [0, 0]
